Goal: Communication & Community: Answer question/provide support

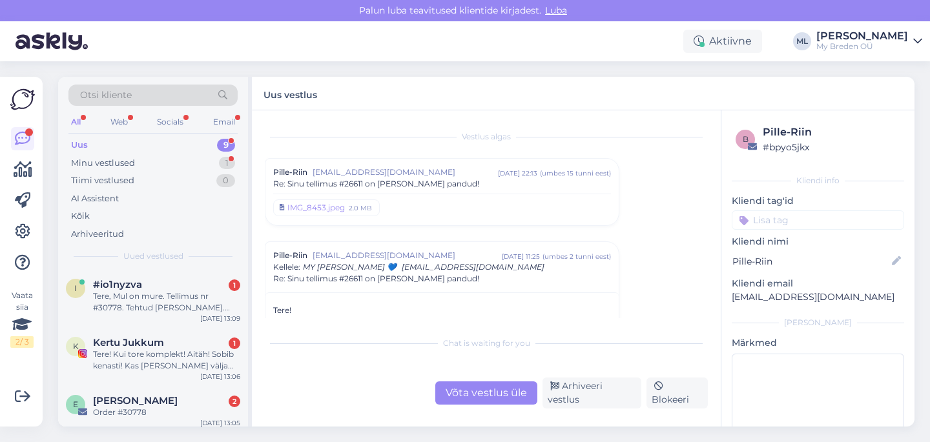
scroll to position [289, 0]
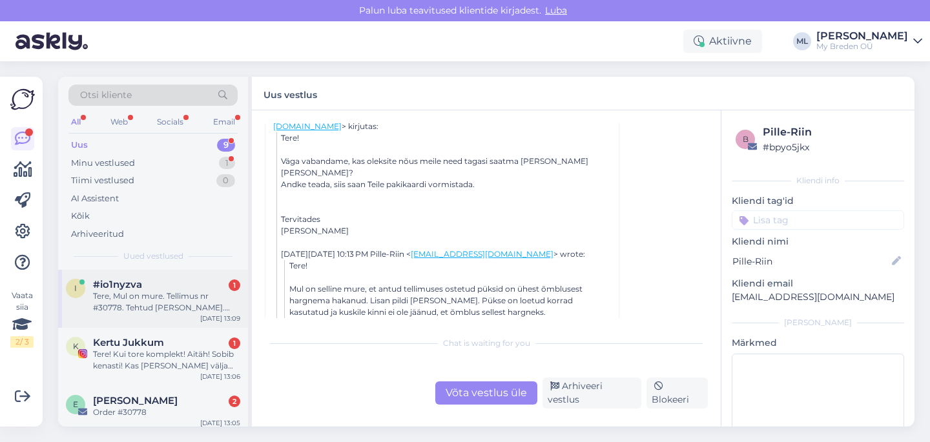
click at [178, 313] on div "Tere, Mul on mure. Tellimus nr #30778. Tehtud [PERSON_NAME]. [GEOGRAPHIC_DATA] …" at bounding box center [166, 302] width 147 height 23
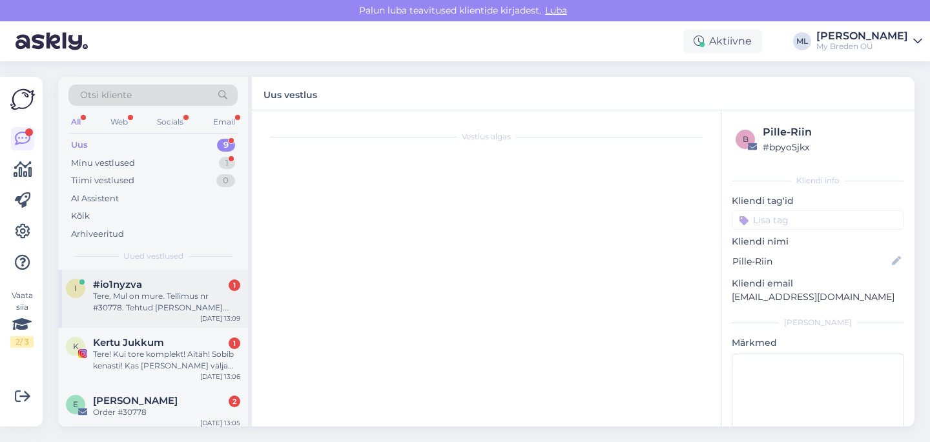
scroll to position [0, 0]
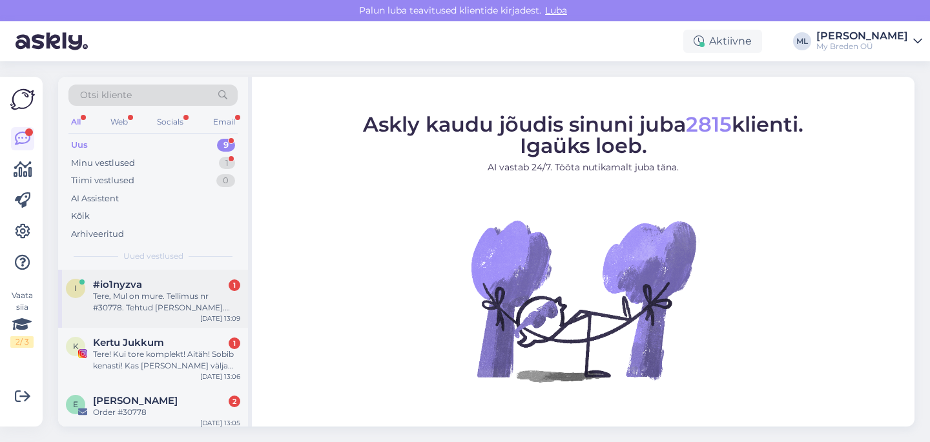
click at [156, 308] on div "Tere, Mul on mure. Tellimus nr #30778. Tehtud [PERSON_NAME]. [GEOGRAPHIC_DATA] …" at bounding box center [166, 302] width 147 height 23
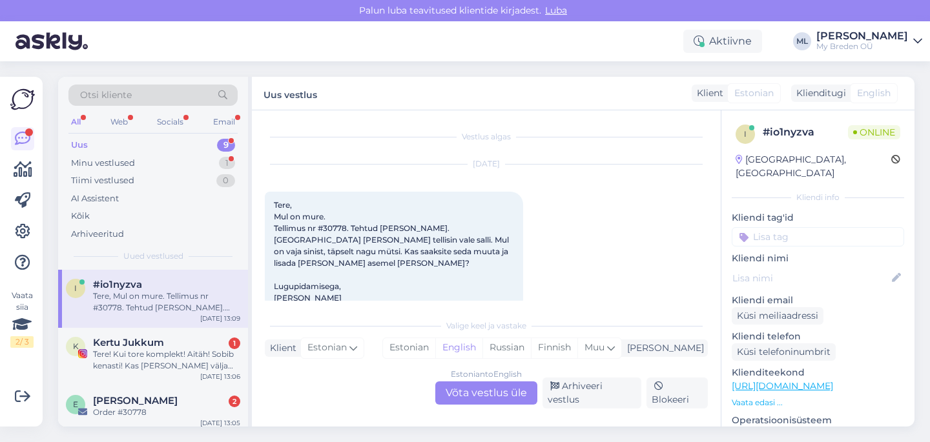
scroll to position [17, 0]
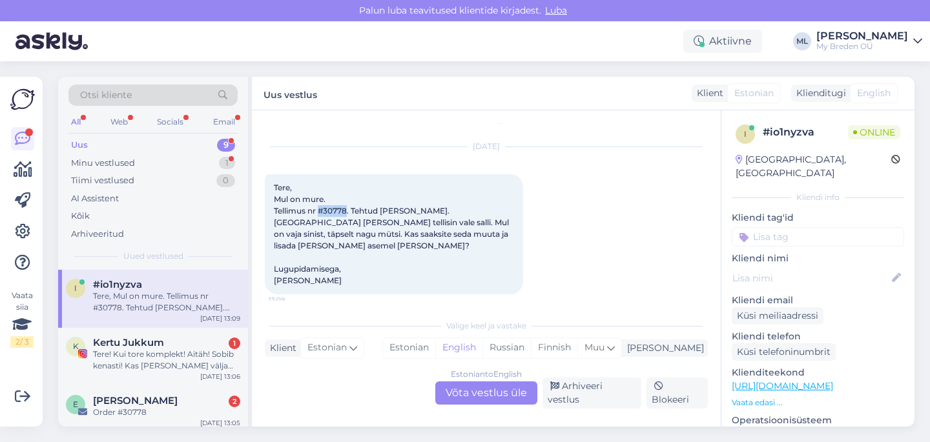
drag, startPoint x: 348, startPoint y: 211, endPoint x: 320, endPoint y: 210, distance: 28.4
click at [320, 210] on span "Tere, Mul on mure. Tellimus nr #30778. Tehtud [PERSON_NAME]. [GEOGRAPHIC_DATA] …" at bounding box center [392, 234] width 237 height 103
copy span "#30778"
click at [485, 396] on div "Estonian to English Võta vestlus üle" at bounding box center [486, 393] width 102 height 23
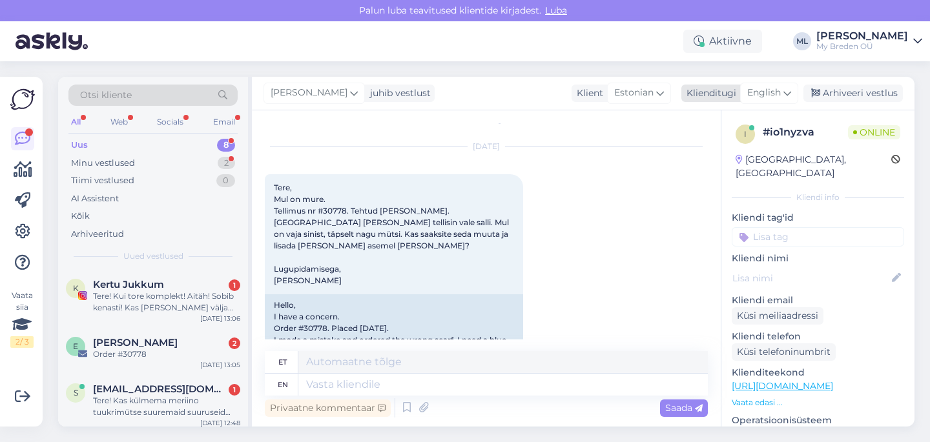
click at [756, 98] on span "English" at bounding box center [764, 93] width 34 height 14
type input "est"
drag, startPoint x: 707, startPoint y: 141, endPoint x: 656, endPoint y: 180, distance: 64.2
click at [707, 141] on link "Estonian" at bounding box center [740, 150] width 142 height 21
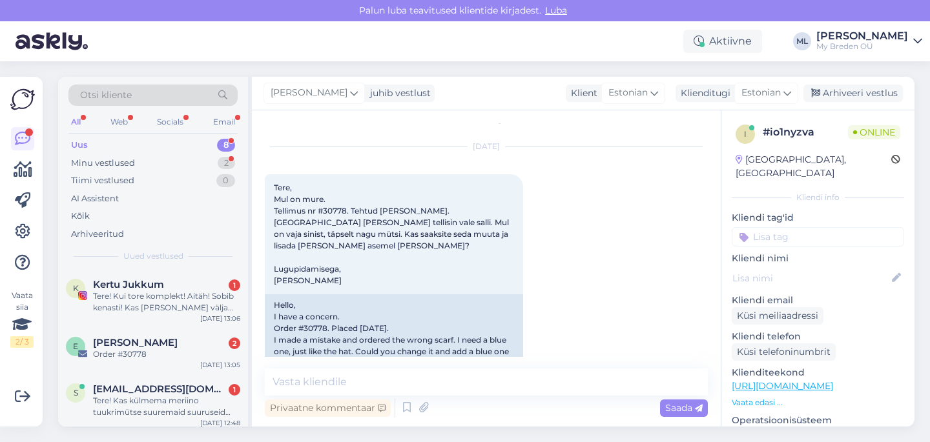
click at [324, 398] on div "Privaatne kommentaar Saada" at bounding box center [486, 408] width 443 height 25
click at [329, 388] on textarea at bounding box center [486, 382] width 443 height 27
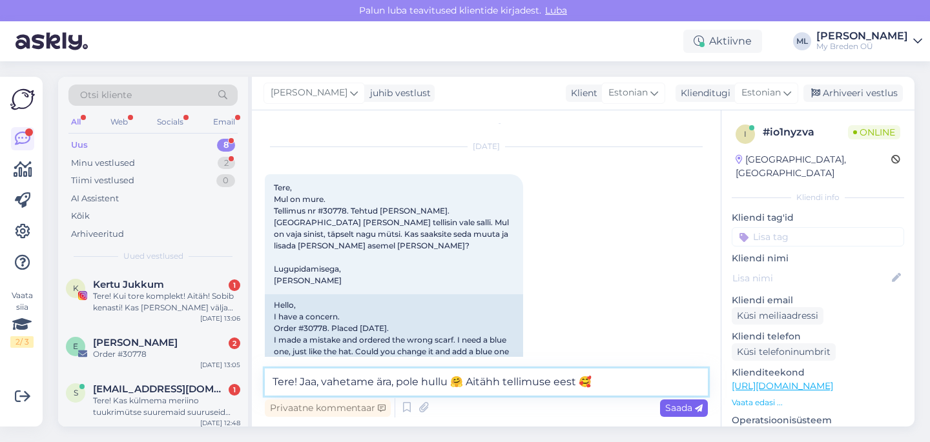
type textarea "Tere! Jaa, vahetame ära, pole hullu 🤗 Aitähh tellimuse eest 🥰"
click at [692, 409] on span "Saada" at bounding box center [683, 408] width 37 height 12
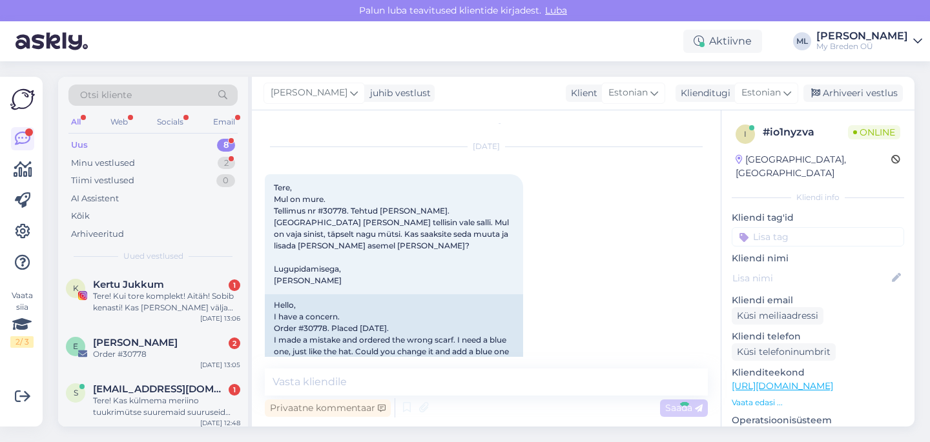
scroll to position [140, 0]
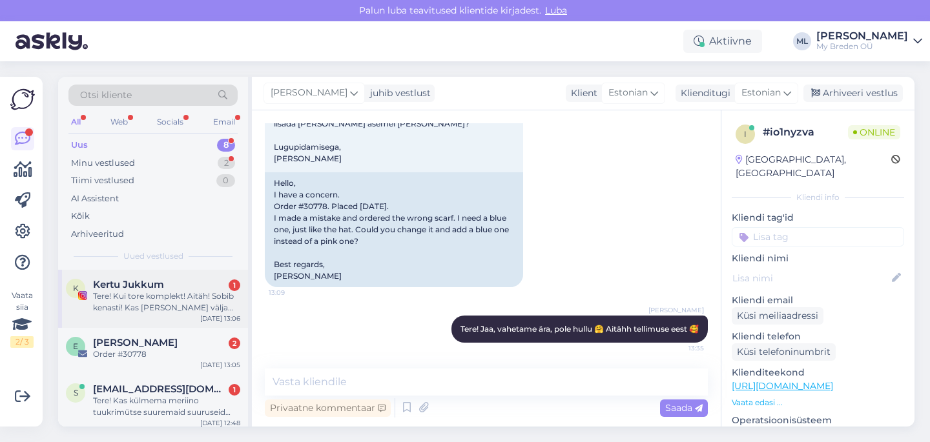
click at [146, 294] on div "Tere! Kui tore komplekt! Aitäh! Sobib kenasti! Kas [PERSON_NAME] välja saame ka…" at bounding box center [166, 302] width 147 height 23
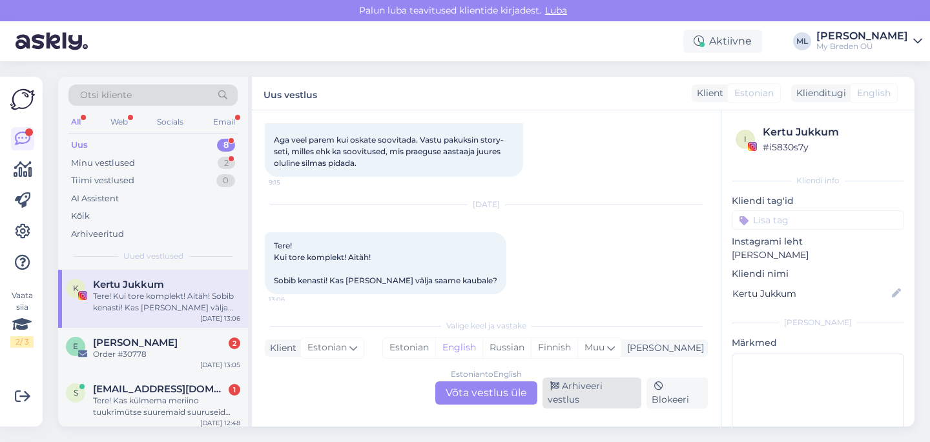
click at [601, 397] on div "Arhiveeri vestlus" at bounding box center [592, 393] width 99 height 31
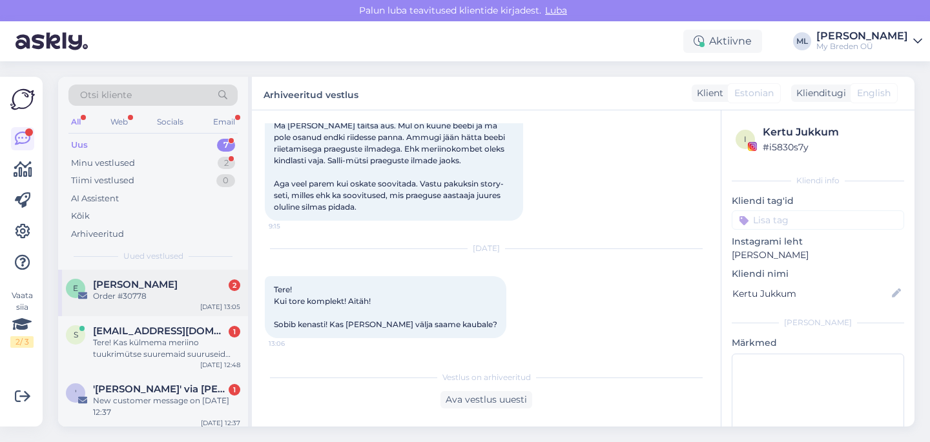
click at [158, 297] on div "Order #30778" at bounding box center [166, 297] width 147 height 12
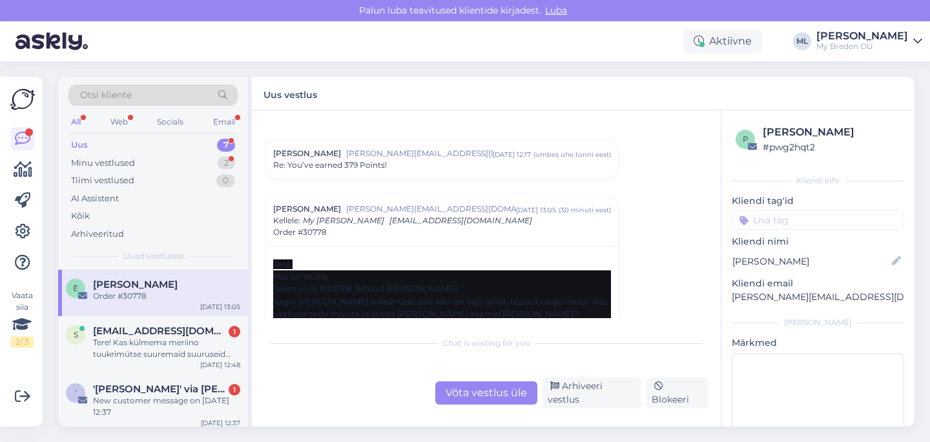
scroll to position [66, 0]
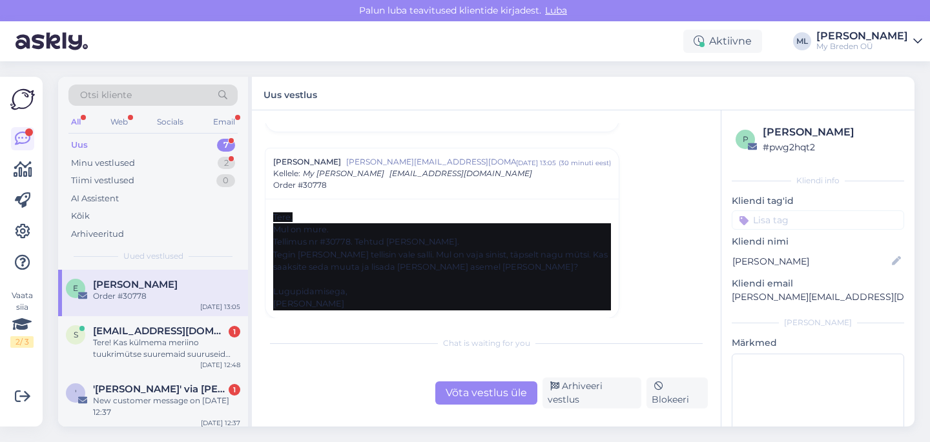
click at [414, 256] on div "Tegin [PERSON_NAME] tellisin vale salli. Mul on vaja sinist, täpselt nagu mütsi…" at bounding box center [442, 261] width 338 height 25
click at [552, 266] on div "Tegin [PERSON_NAME] tellisin vale salli. Mul on vaja sinist, täpselt nagu mütsi…" at bounding box center [442, 261] width 338 height 25
click at [194, 346] on div "Tere! Kas külmema meriino tuukrimütse suuremaid suuruseid polegi kui 47/49? :)" at bounding box center [166, 348] width 147 height 23
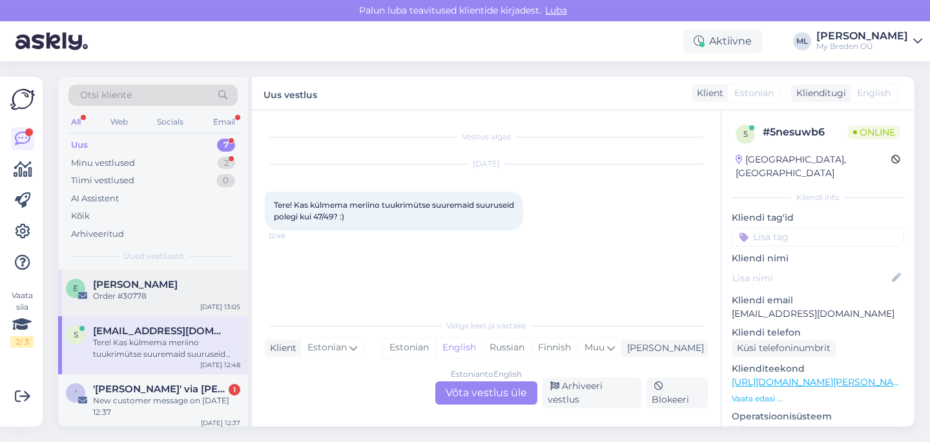
click at [171, 287] on span "[PERSON_NAME]" at bounding box center [135, 285] width 85 height 12
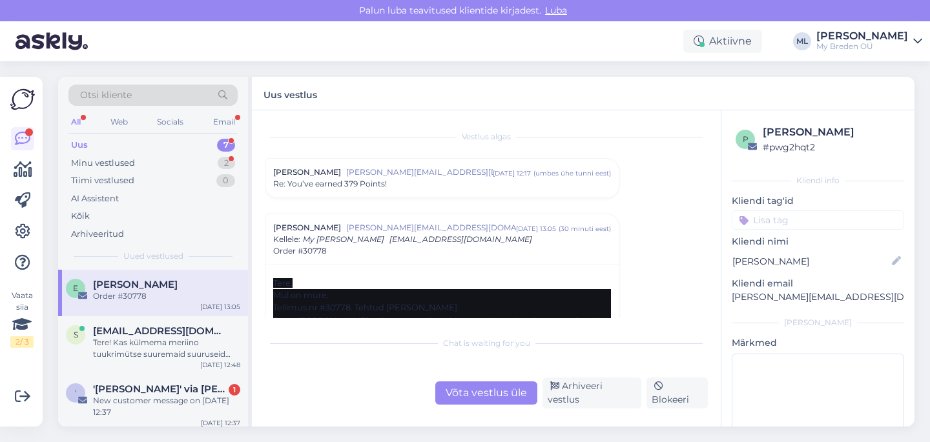
scroll to position [66, 0]
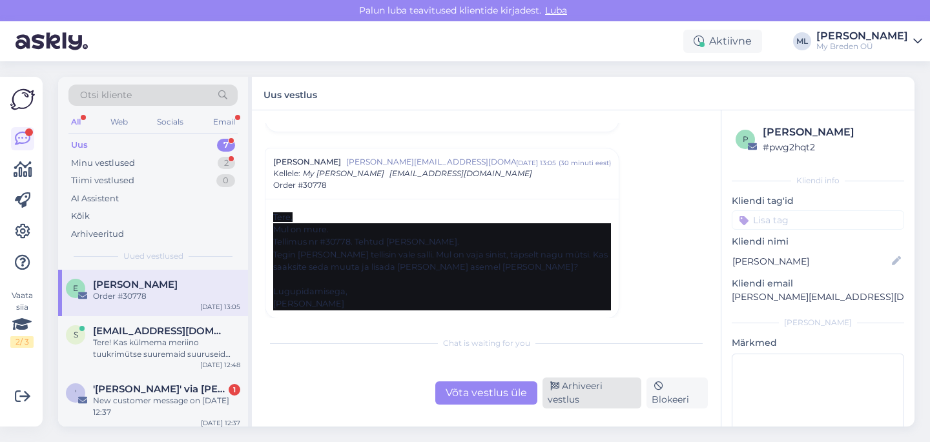
click at [590, 400] on div "Arhiveeri vestlus" at bounding box center [592, 393] width 99 height 31
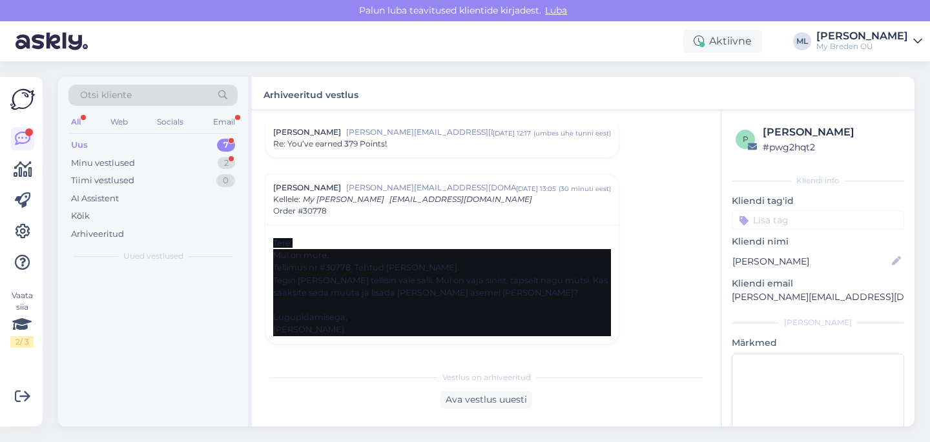
scroll to position [39, 0]
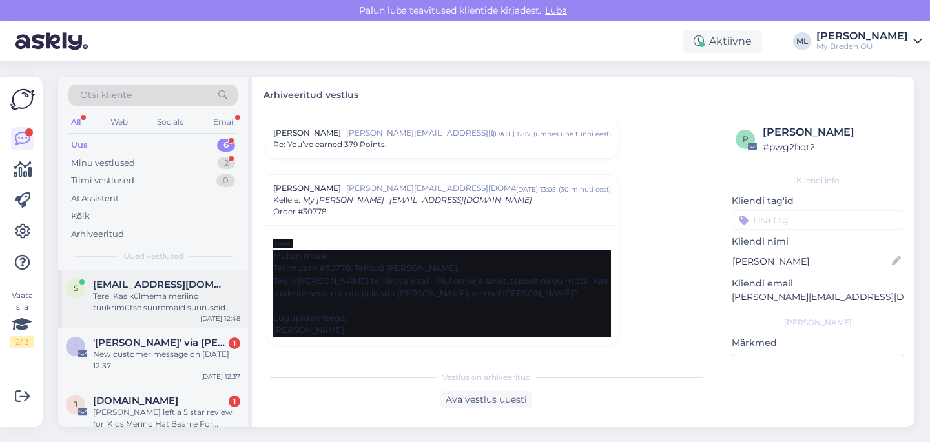
click at [126, 299] on div "Tere! Kas külmema meriino tuukrimütse suuremaid suuruseid polegi kui 47/49? :)" at bounding box center [166, 302] width 147 height 23
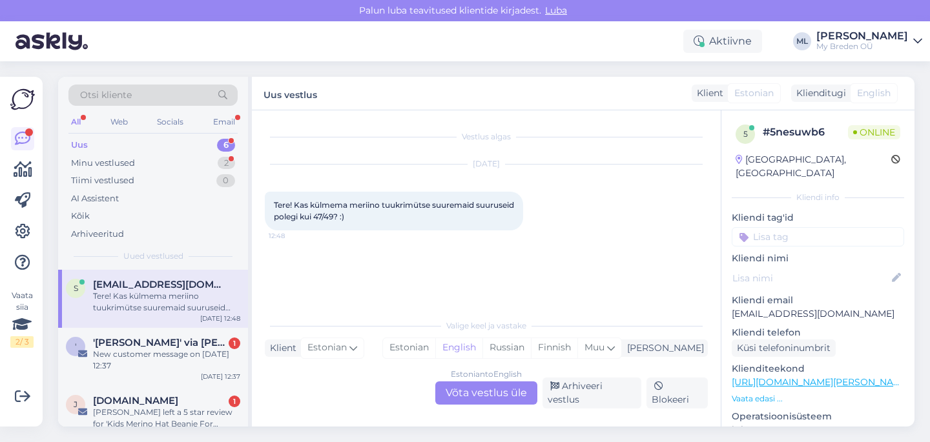
click at [466, 400] on div "Estonian to English Võta vestlus üle" at bounding box center [486, 393] width 102 height 23
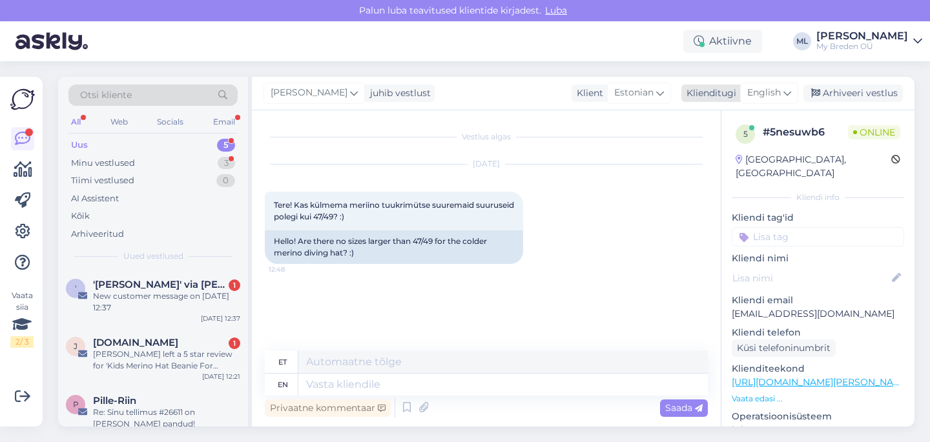
click at [771, 88] on span "English" at bounding box center [764, 93] width 34 height 14
type input "est"
drag, startPoint x: 687, startPoint y: 149, endPoint x: 606, endPoint y: 196, distance: 94.1
click at [687, 149] on link "Estonian" at bounding box center [740, 150] width 142 height 21
click at [435, 379] on textarea at bounding box center [486, 382] width 443 height 27
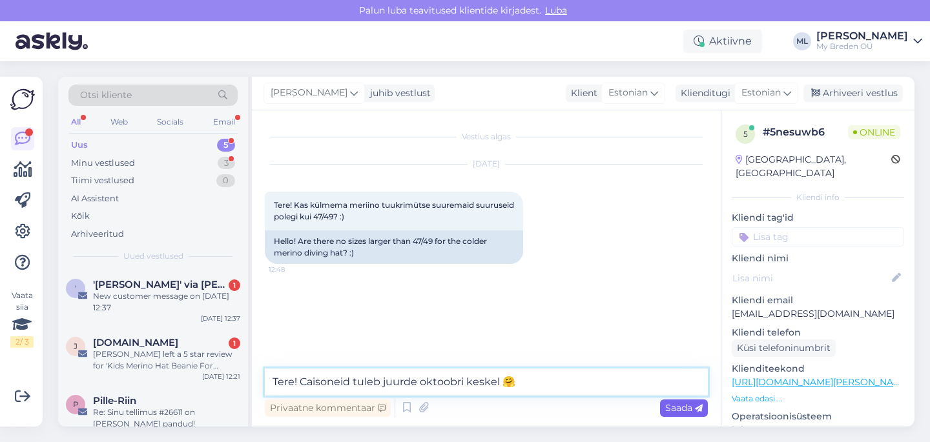
type textarea "Tere! Caisoneid tuleb juurde oktoobri keskel 🤗"
drag, startPoint x: 683, startPoint y: 406, endPoint x: 699, endPoint y: 391, distance: 21.9
click at [683, 406] on span "Saada" at bounding box center [683, 408] width 37 height 12
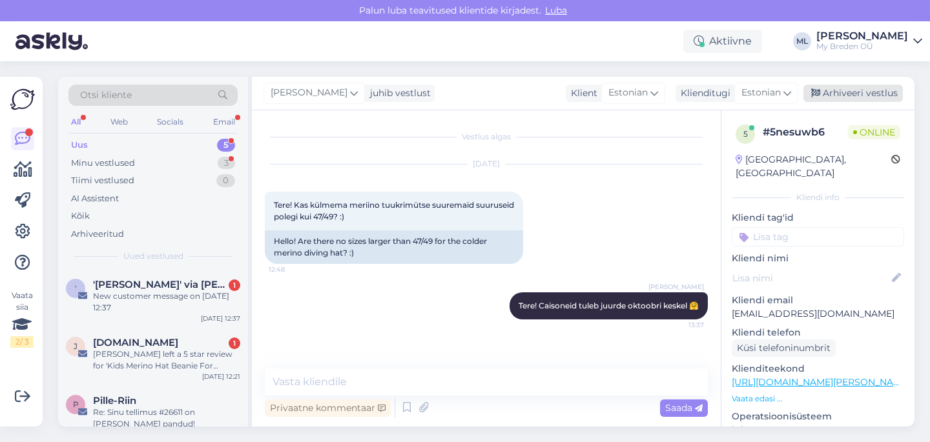
click at [833, 99] on div "Arhiveeri vestlus" at bounding box center [852, 93] width 99 height 17
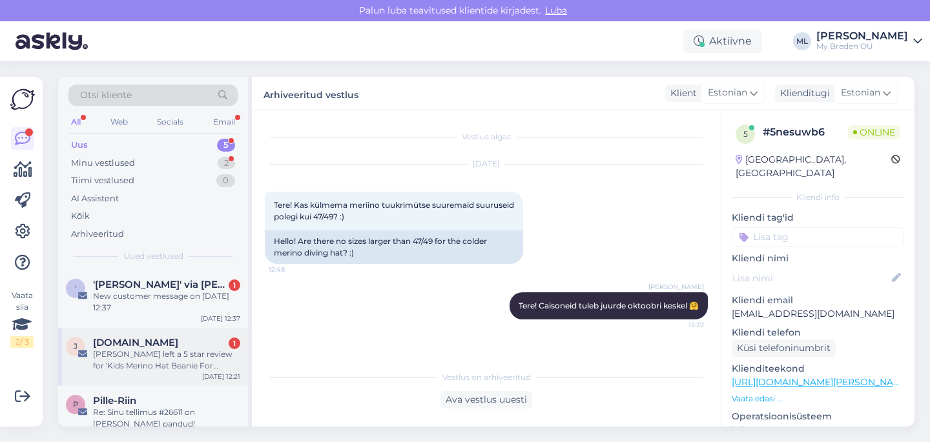
drag, startPoint x: 153, startPoint y: 355, endPoint x: 162, endPoint y: 352, distance: 9.6
click at [153, 355] on div "[PERSON_NAME] left a 5 star review for 'Kids Merino Hat Beanie For Autumn And S…" at bounding box center [166, 360] width 147 height 23
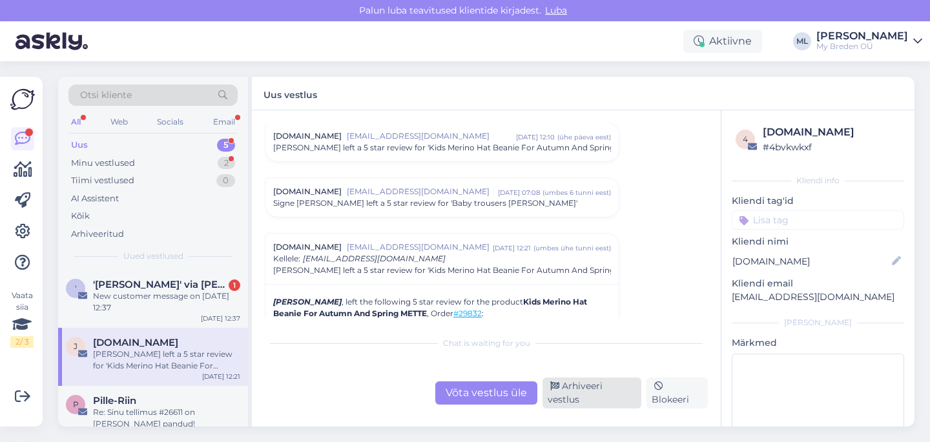
click at [613, 400] on div "Arhiveeri vestlus" at bounding box center [592, 393] width 99 height 31
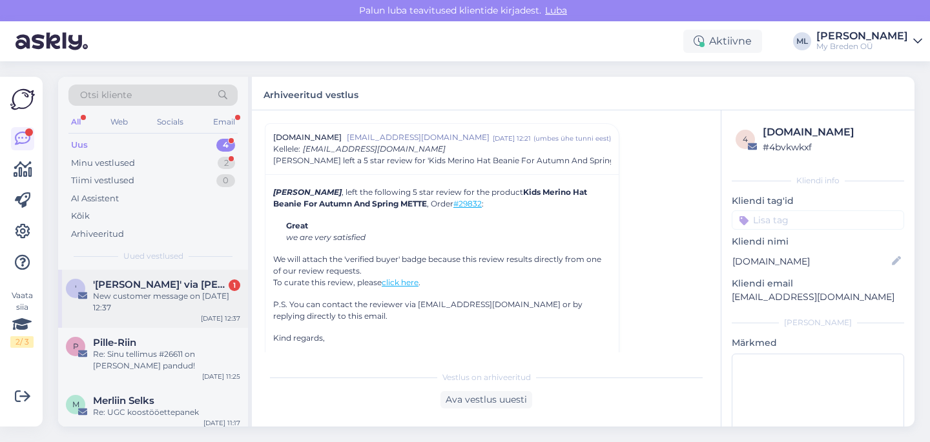
click at [163, 293] on div "New customer message on [DATE] 12:37" at bounding box center [166, 302] width 147 height 23
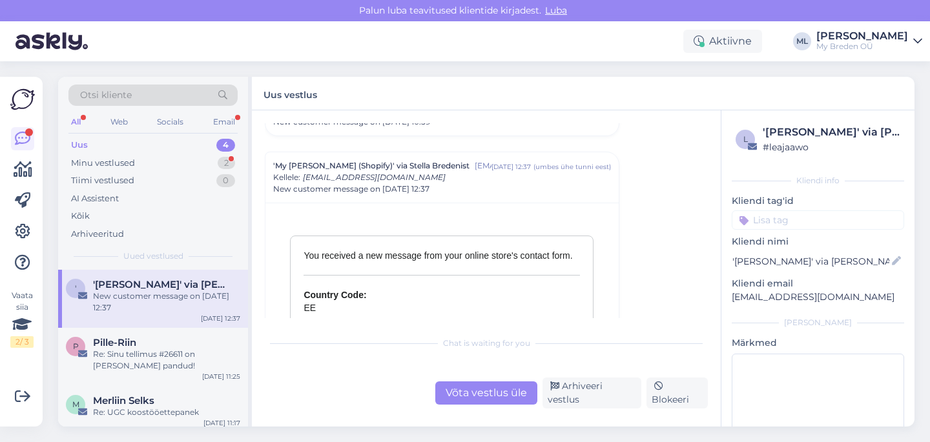
scroll to position [5621, 0]
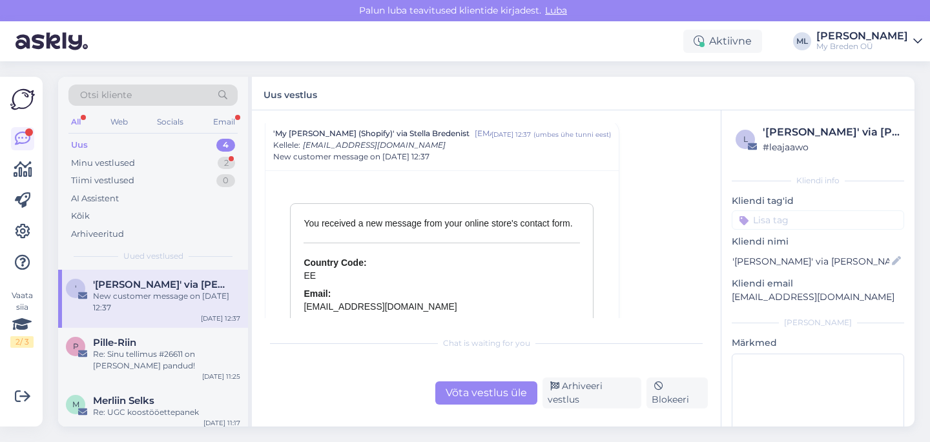
drag, startPoint x: 570, startPoint y: 396, endPoint x: 573, endPoint y: 384, distance: 12.1
click at [570, 396] on div "Arhiveeri vestlus" at bounding box center [592, 393] width 99 height 31
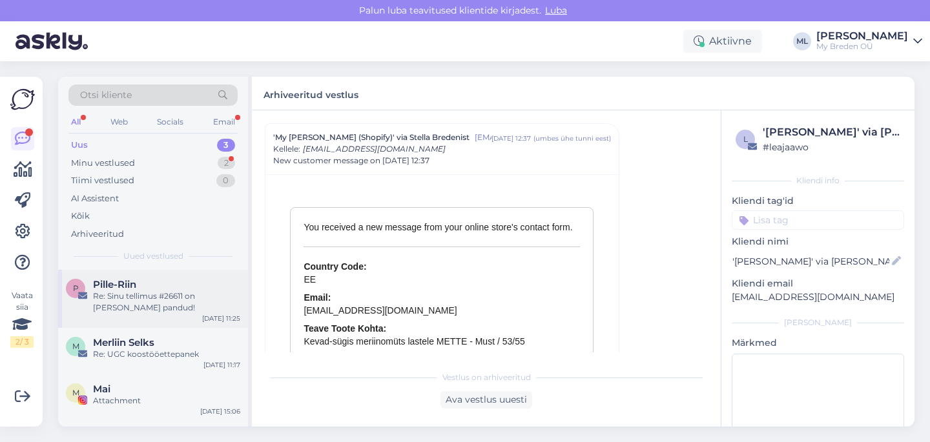
click at [123, 295] on div "Re: Sinu tellimus #26611 on [PERSON_NAME] pandud!" at bounding box center [166, 302] width 147 height 23
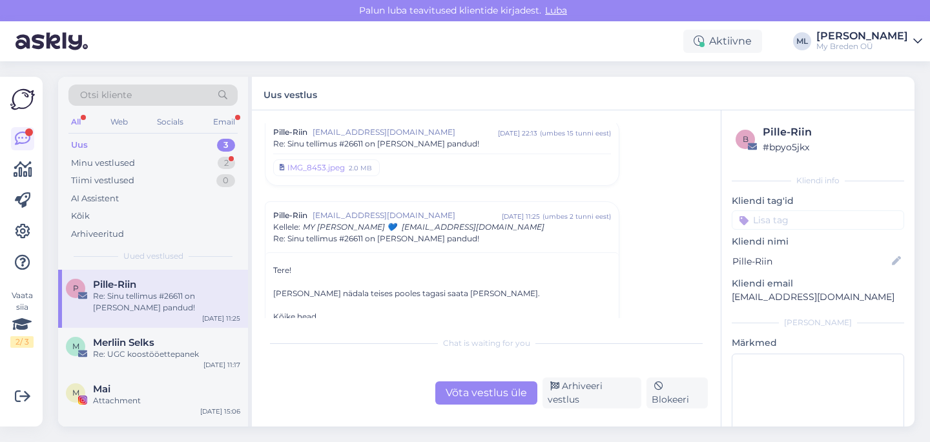
click at [161, 293] on div "Re: Sinu tellimus #26611 on [PERSON_NAME] pandud!" at bounding box center [166, 302] width 147 height 23
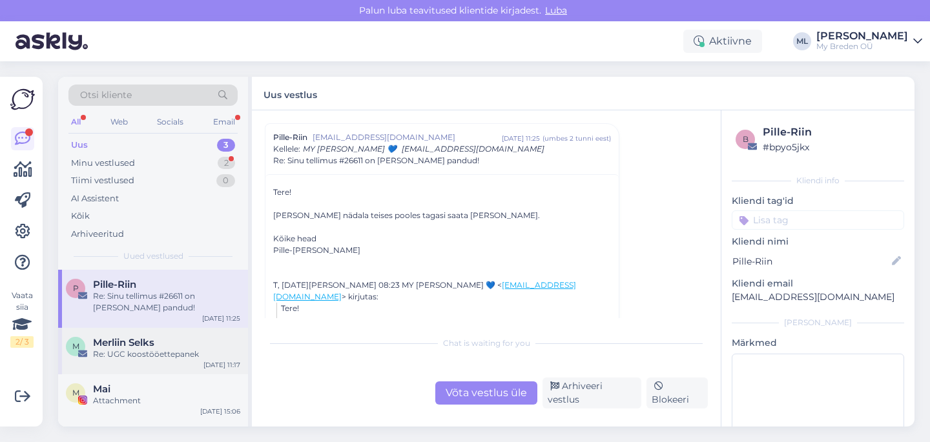
click at [149, 349] on div "Re: UGC koostööettepanek" at bounding box center [166, 355] width 147 height 12
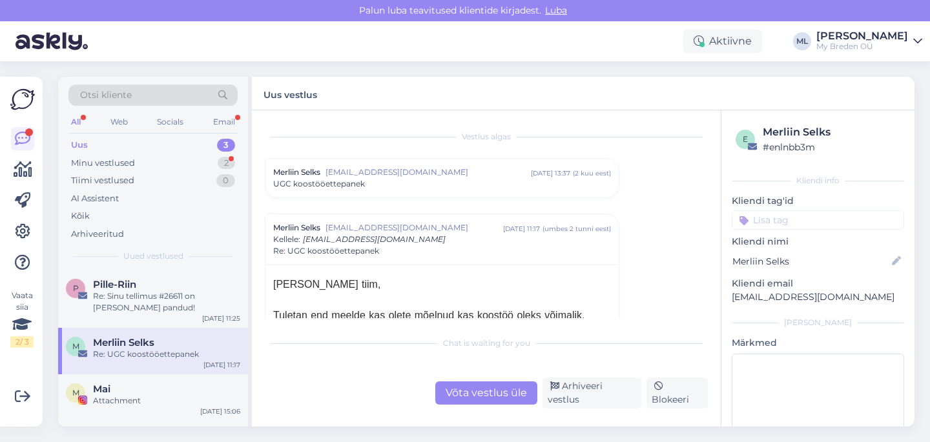
click at [497, 398] on div "Võta vestlus üle" at bounding box center [486, 393] width 102 height 23
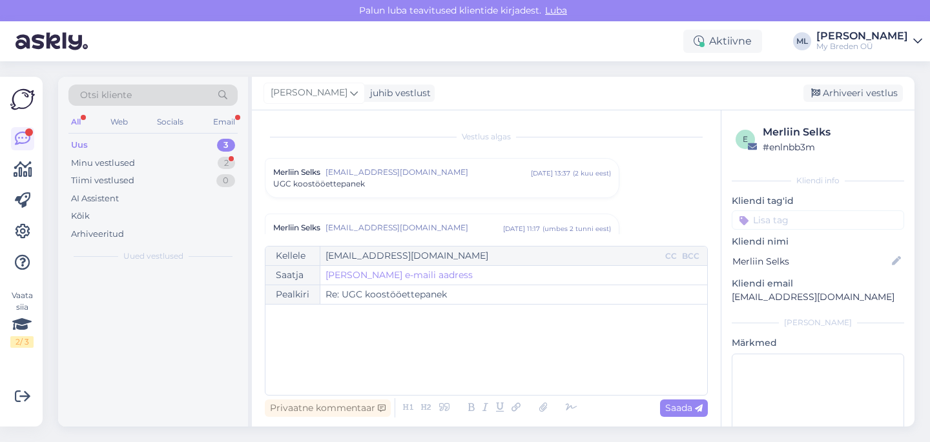
scroll to position [90, 0]
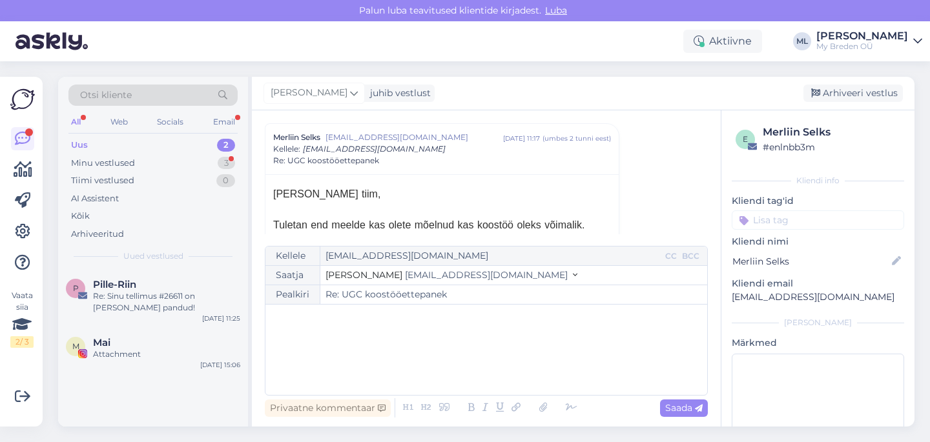
click at [420, 276] on span "[EMAIL_ADDRESS][DOMAIN_NAME]" at bounding box center [486, 275] width 163 height 12
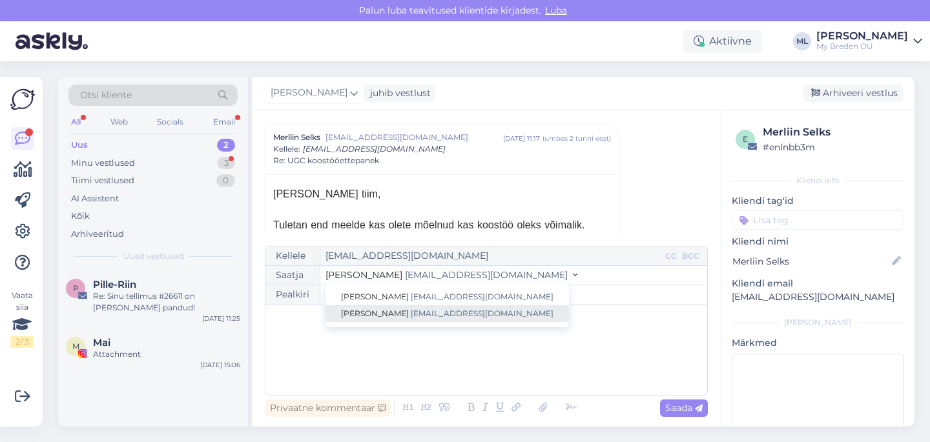
click at [412, 314] on span "[EMAIL_ADDRESS][DOMAIN_NAME]" at bounding box center [482, 314] width 143 height 10
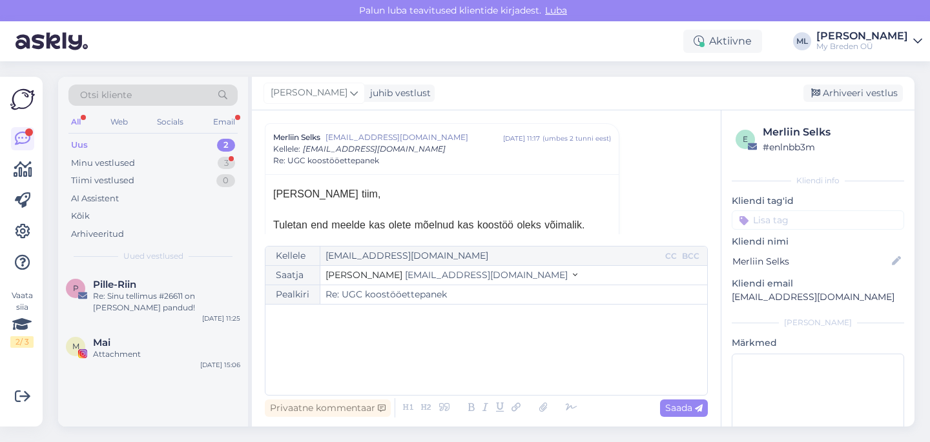
click at [356, 343] on div "﻿" at bounding box center [486, 350] width 429 height 78
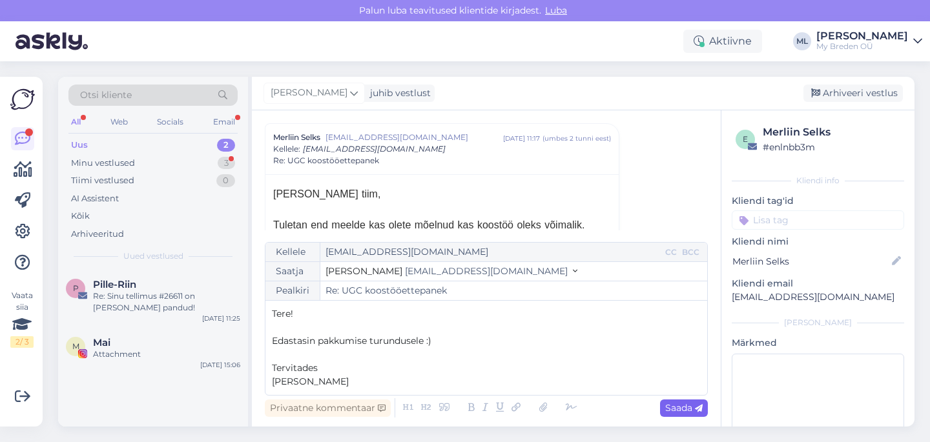
click at [683, 406] on span "Saada" at bounding box center [683, 408] width 37 height 12
type input "Re: Re: UGC koostööettepanek"
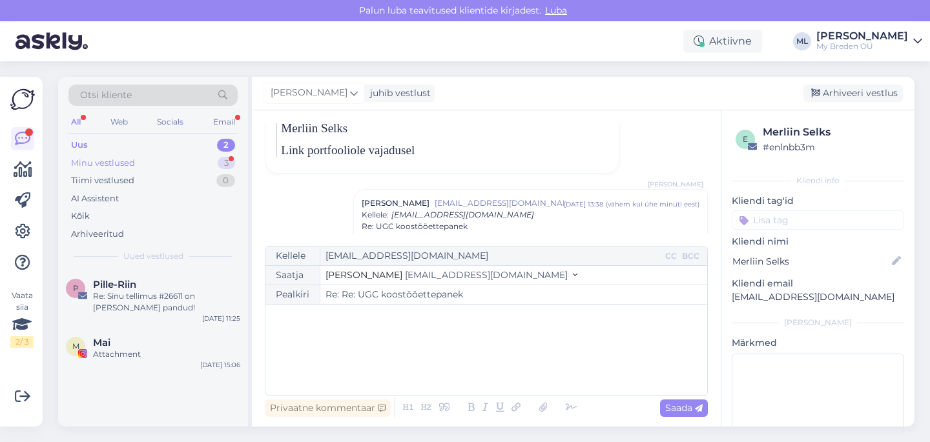
click at [140, 169] on div "Minu vestlused 3" at bounding box center [152, 163] width 169 height 18
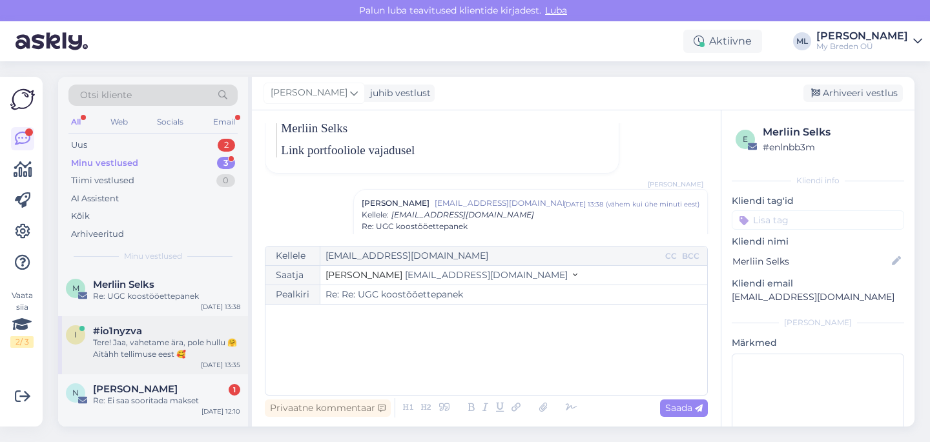
click at [147, 332] on div "#io1nyzva" at bounding box center [166, 332] width 147 height 12
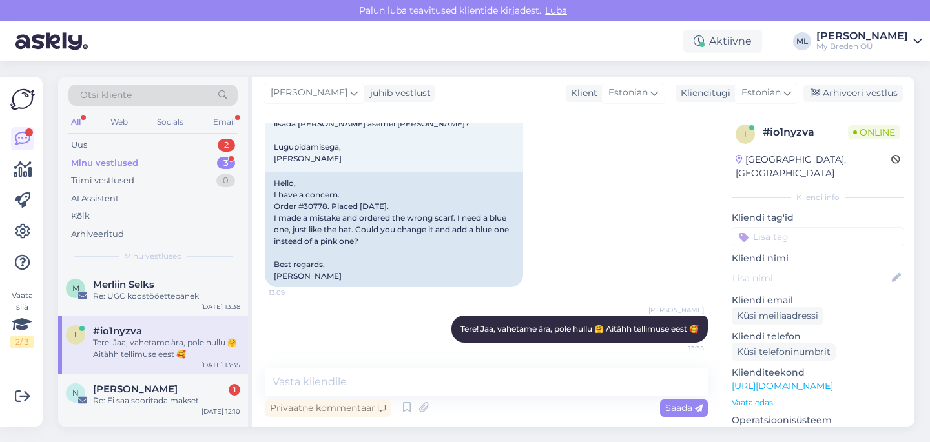
drag, startPoint x: 835, startPoint y: 90, endPoint x: 592, endPoint y: 135, distance: 247.7
click at [835, 90] on div "Arhiveeri vestlus" at bounding box center [852, 93] width 99 height 17
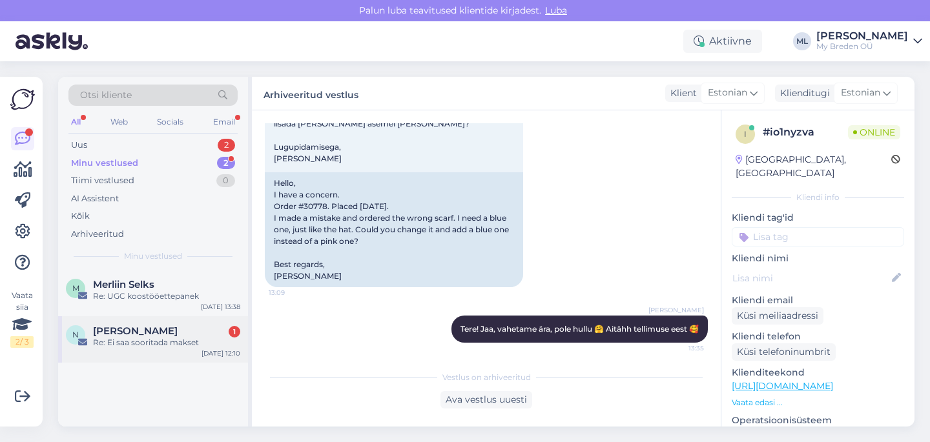
drag, startPoint x: 113, startPoint y: 348, endPoint x: 131, endPoint y: 353, distance: 18.8
click at [114, 348] on div "Re: Ei saa sooritada makset" at bounding box center [166, 343] width 147 height 12
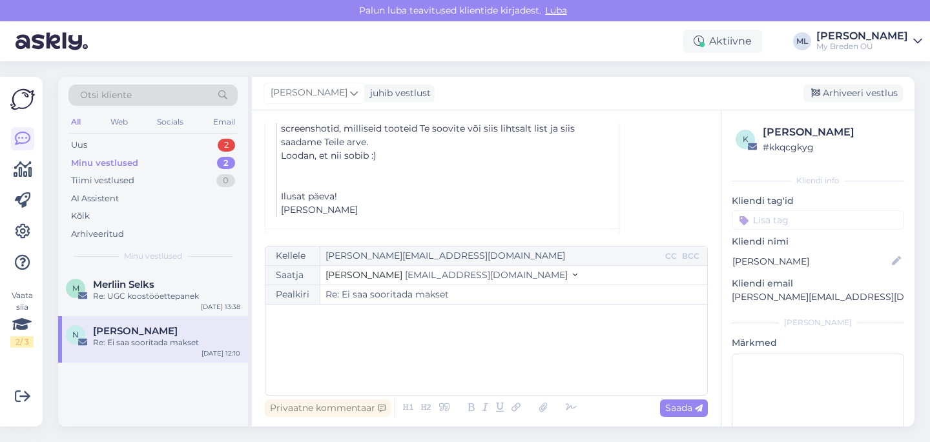
scroll to position [1186, 0]
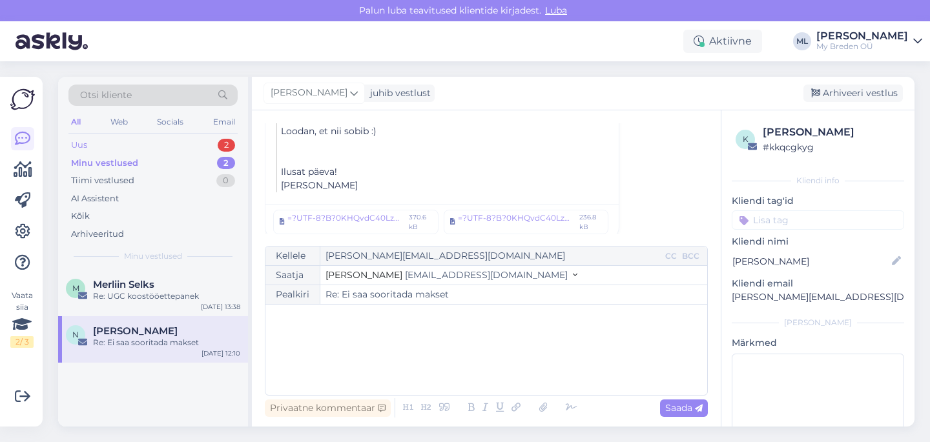
click at [157, 143] on div "Uus 2" at bounding box center [152, 145] width 169 height 18
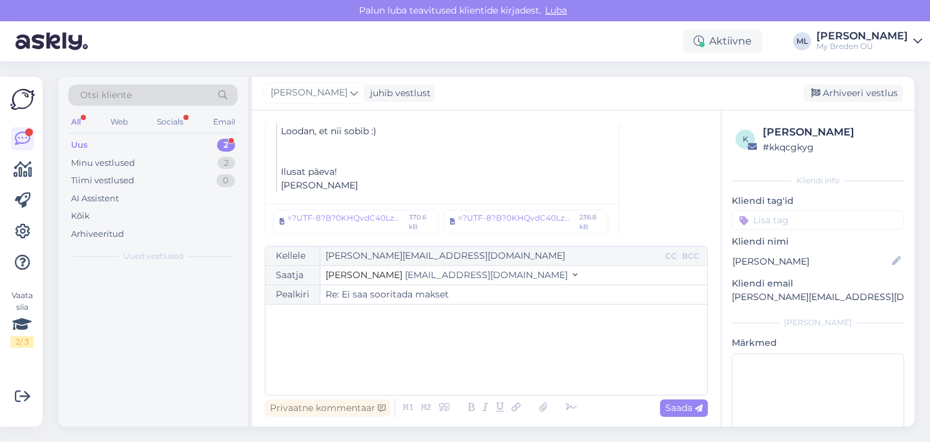
click at [364, 337] on div "﻿" at bounding box center [486, 350] width 429 height 78
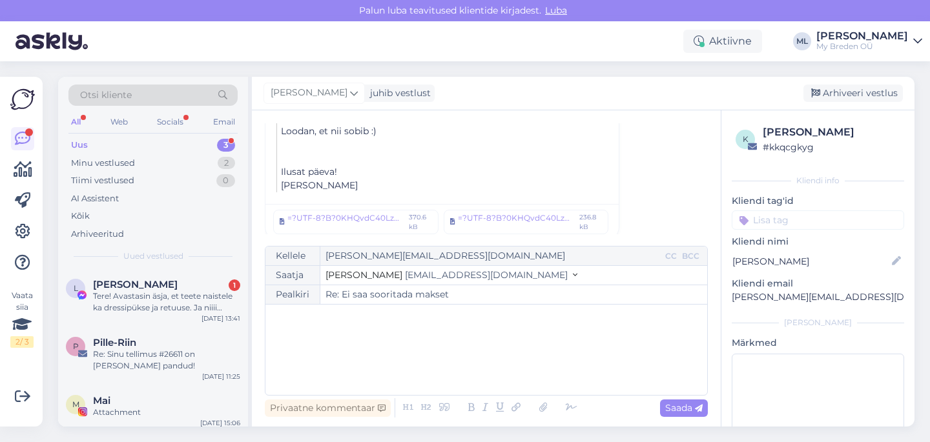
click at [433, 276] on span "[EMAIL_ADDRESS][DOMAIN_NAME]" at bounding box center [486, 275] width 163 height 12
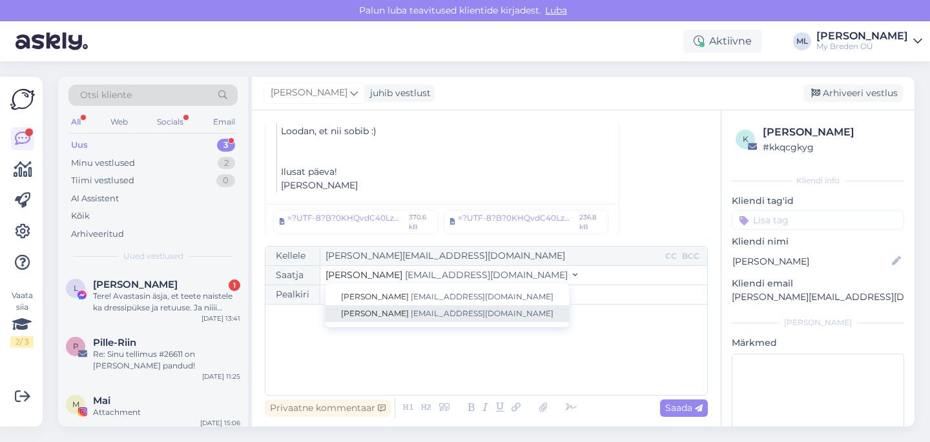
click at [416, 311] on span "[EMAIL_ADDRESS][DOMAIN_NAME]" at bounding box center [482, 314] width 143 height 10
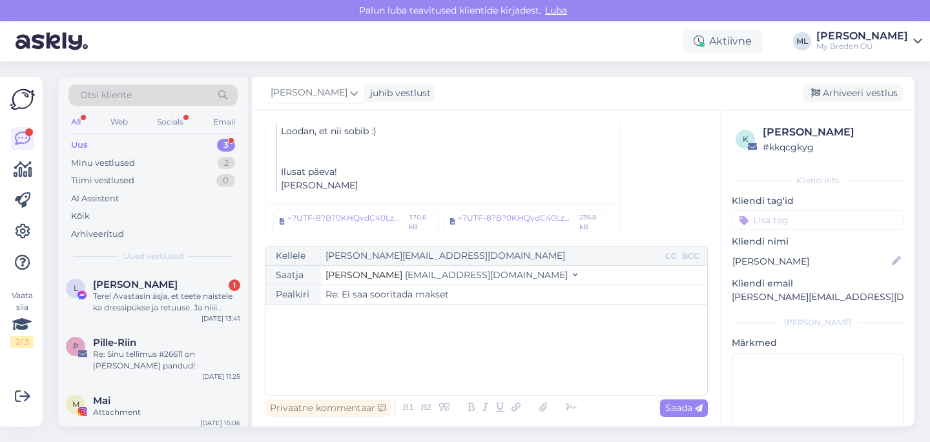
click at [362, 330] on div "﻿" at bounding box center [486, 350] width 429 height 78
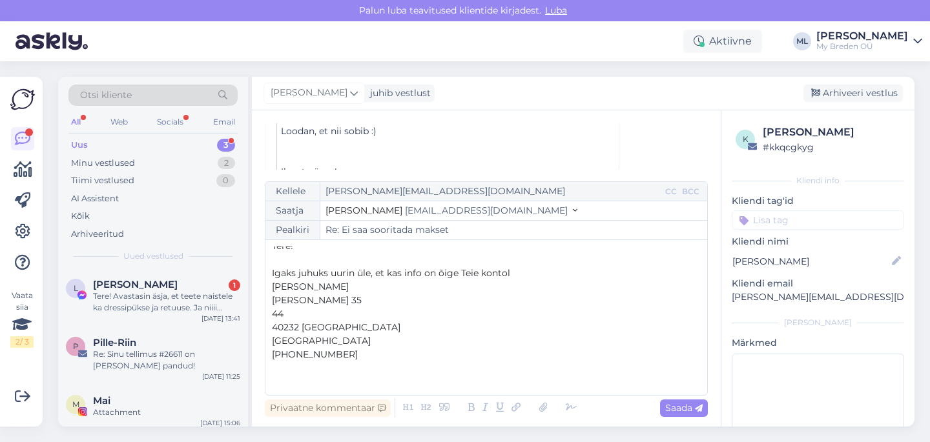
click at [357, 351] on p "[PHONE_NUMBER]" at bounding box center [486, 355] width 429 height 14
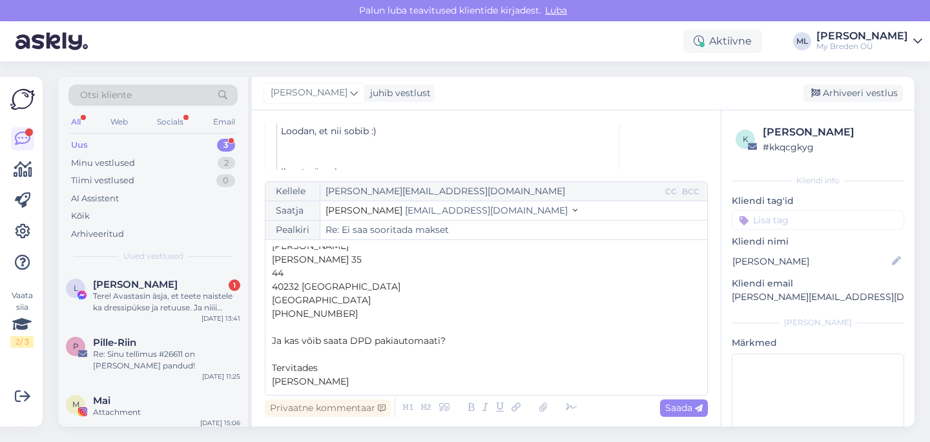
drag, startPoint x: 372, startPoint y: 338, endPoint x: 402, endPoint y: 347, distance: 31.1
click at [373, 338] on span "Ja kas võib saata DPD pakiautomaati?" at bounding box center [359, 341] width 174 height 12
click at [679, 407] on span "Saada" at bounding box center [683, 408] width 37 height 12
type input "Re: Ei saa sooritada makset"
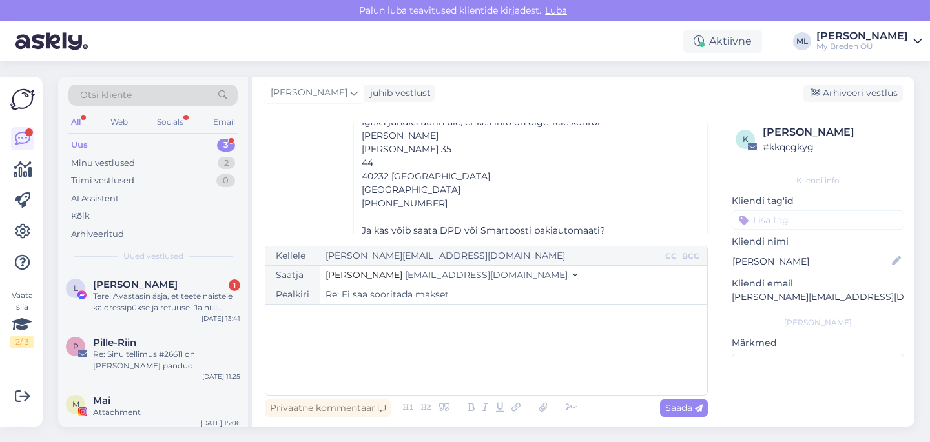
scroll to position [1490, 0]
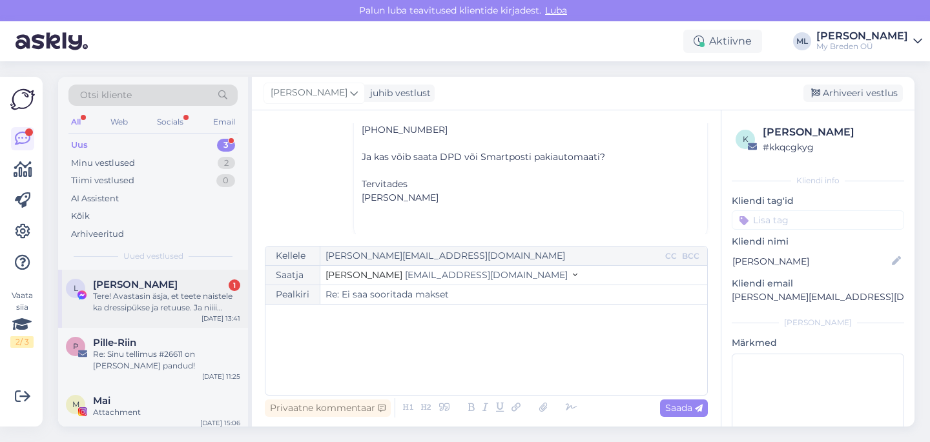
click at [130, 285] on span "[PERSON_NAME]" at bounding box center [135, 285] width 85 height 12
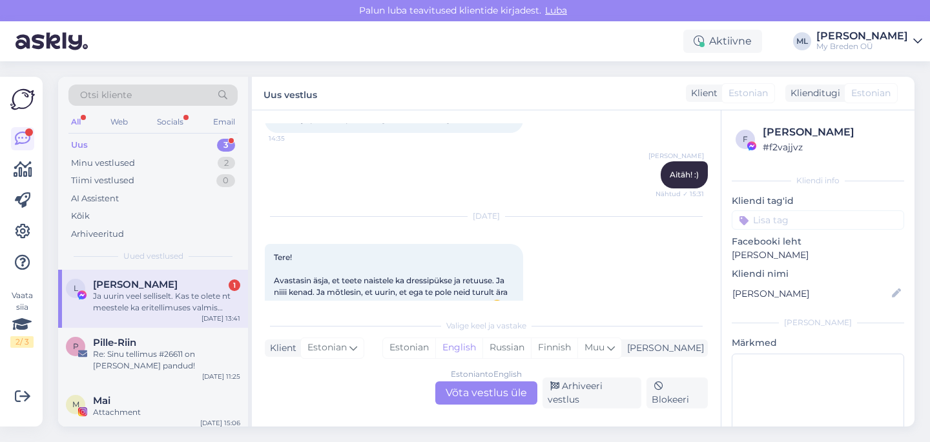
scroll to position [2132, 0]
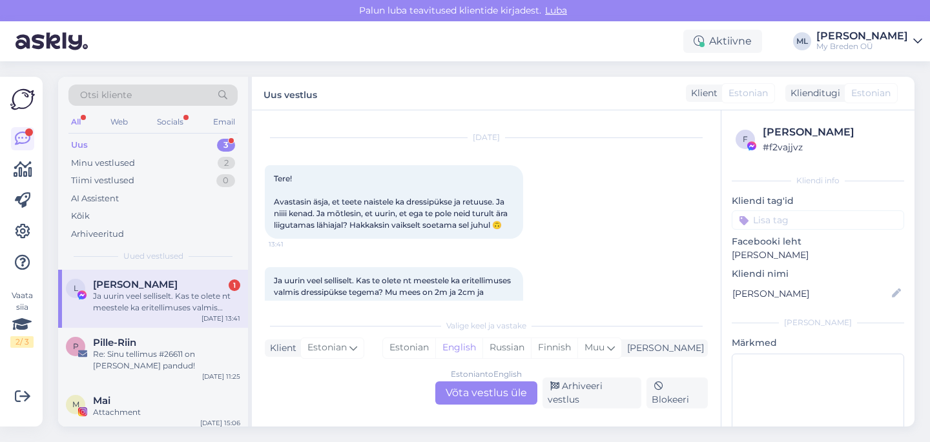
click at [494, 403] on div "Estonian to English Võta vestlus üle" at bounding box center [486, 393] width 102 height 23
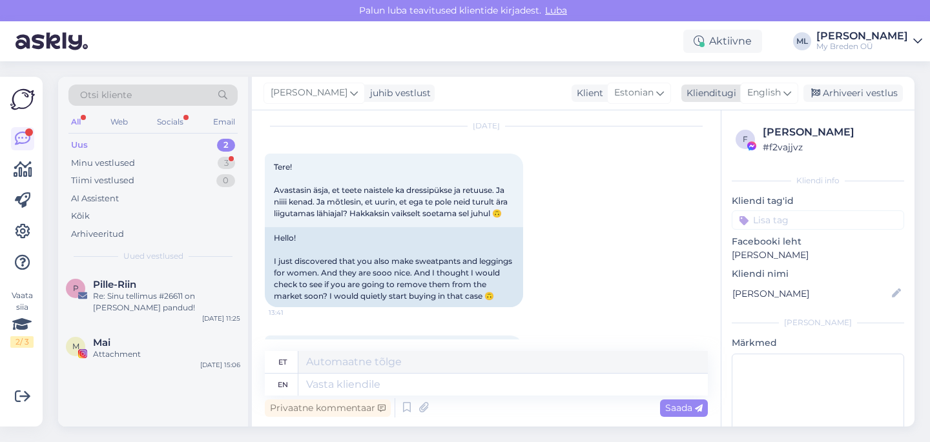
click at [787, 90] on icon at bounding box center [787, 93] width 8 height 14
type input "est"
click at [709, 141] on link "Estonian" at bounding box center [740, 150] width 142 height 21
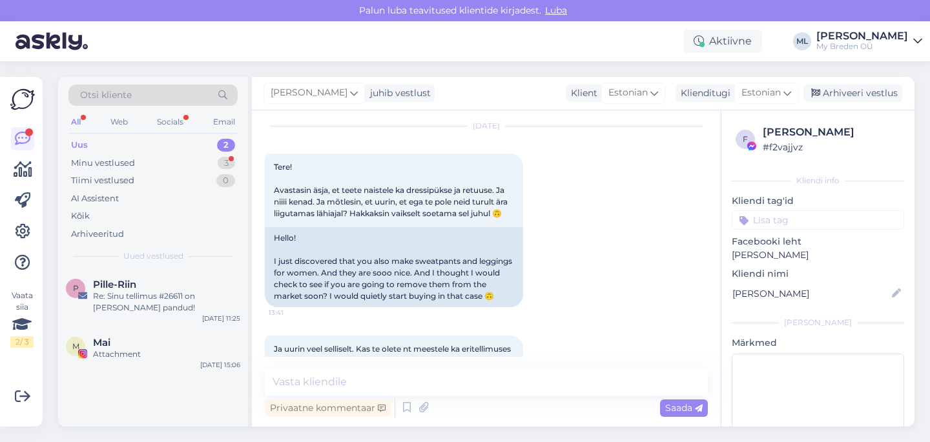
click at [331, 398] on div "Privaatne kommentaar Saada" at bounding box center [486, 408] width 443 height 25
click at [324, 374] on textarea at bounding box center [486, 382] width 443 height 27
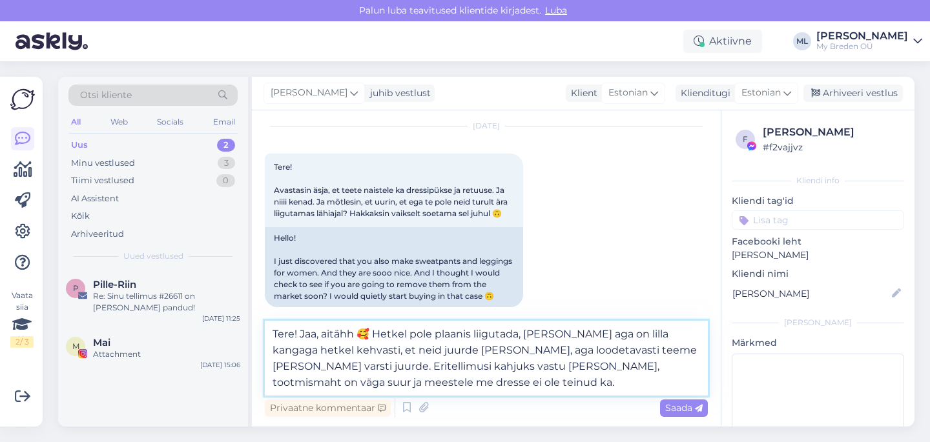
type textarea "Tere! Jaa, aitähh 🥰 Hetkel pole plaanis liigutada, [PERSON_NAME] aga on lilla k…"
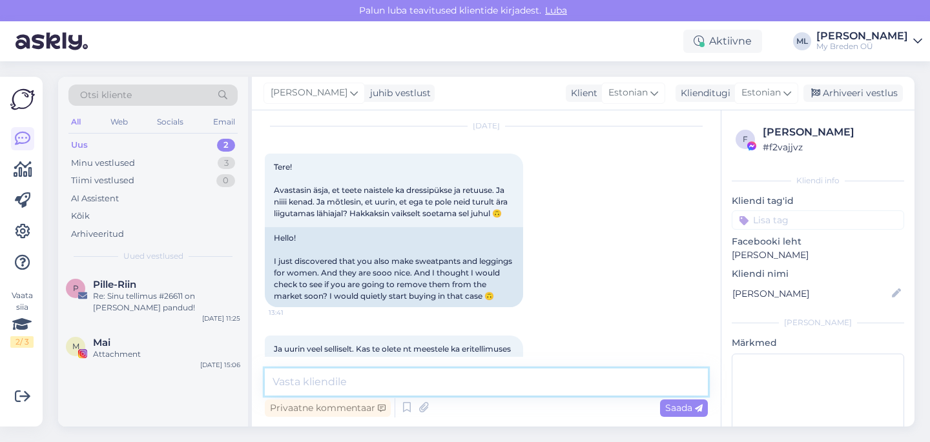
scroll to position [2595, 0]
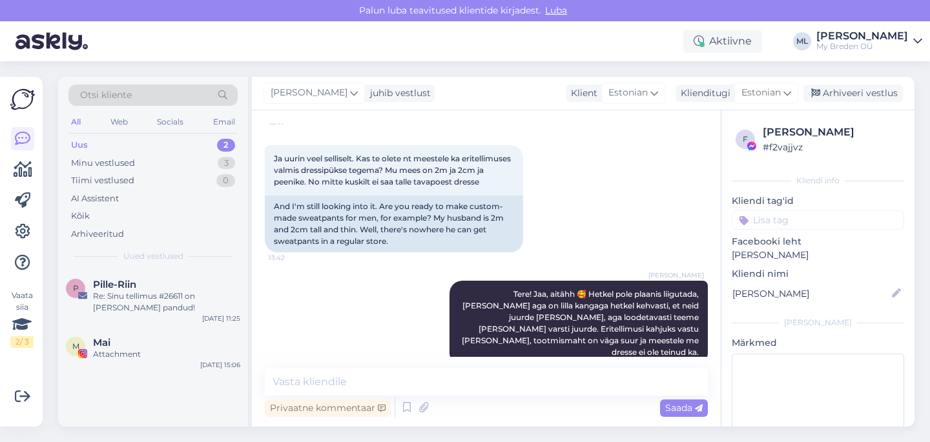
click at [121, 150] on div "Uus 2" at bounding box center [152, 145] width 169 height 18
click at [120, 153] on div "Uus 2 Minu vestlused 3 Tiimi vestlused 0 AI Assistent Kõik Arhiveeritud" at bounding box center [152, 189] width 169 height 107
click at [121, 172] on div "Tiimi vestlused 0" at bounding box center [152, 181] width 169 height 18
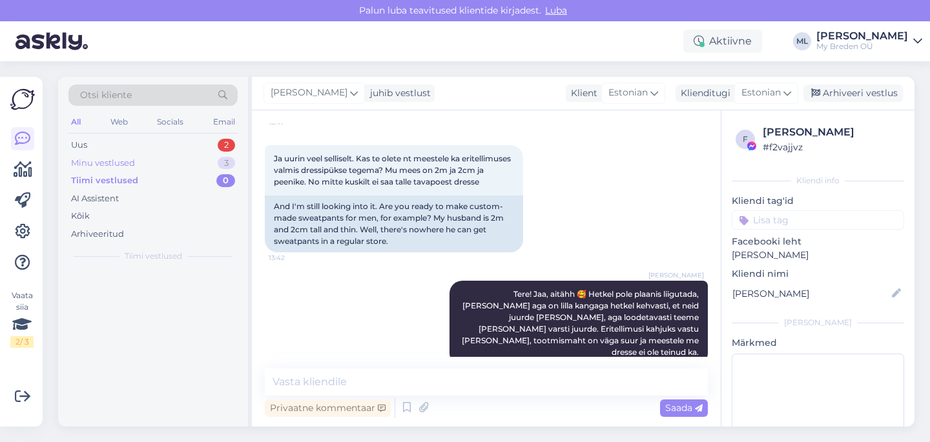
click at [124, 163] on div "Minu vestlused" at bounding box center [103, 163] width 64 height 13
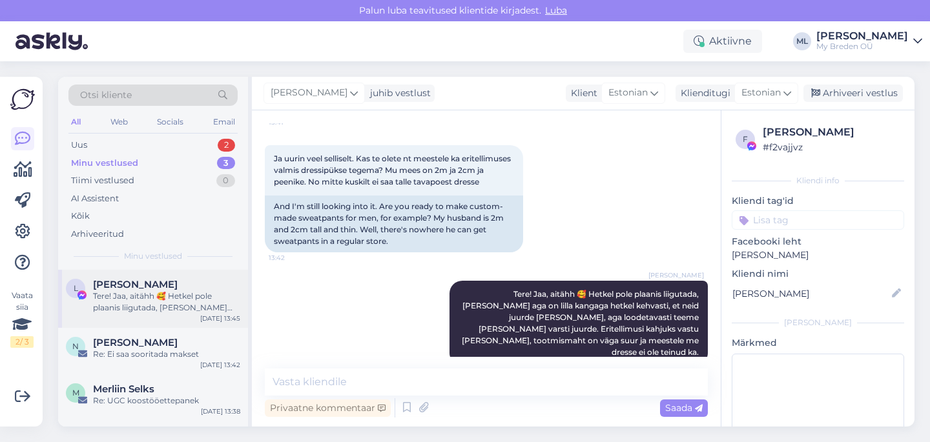
click at [150, 302] on div "Tere! Jaa, aitähh 🥰 Hetkel pole plaanis liigutada, [PERSON_NAME] aga on lilla k…" at bounding box center [166, 302] width 147 height 23
click at [885, 91] on div "Arhiveeri vestlus" at bounding box center [852, 93] width 99 height 17
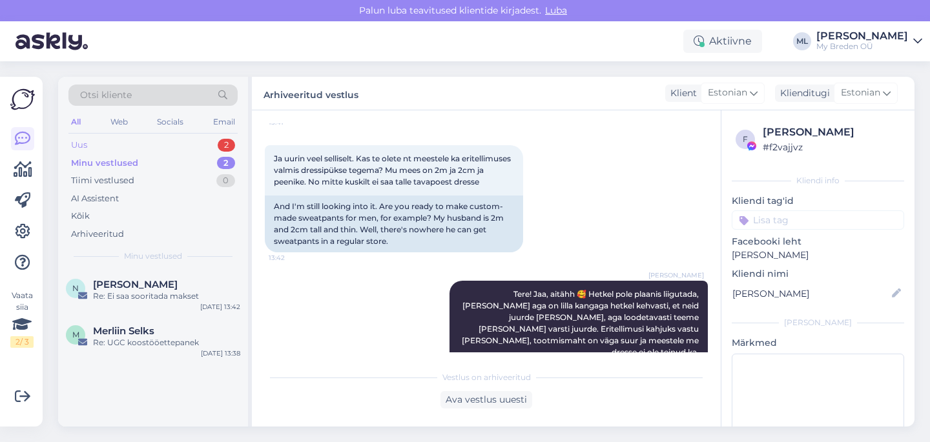
click at [176, 147] on div "Uus 2" at bounding box center [152, 145] width 169 height 18
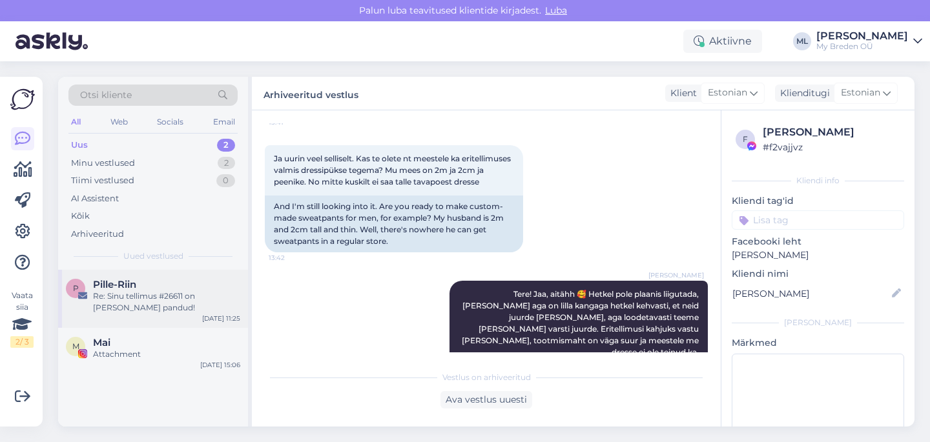
click at [130, 287] on span "Pille-Riin" at bounding box center [114, 285] width 43 height 12
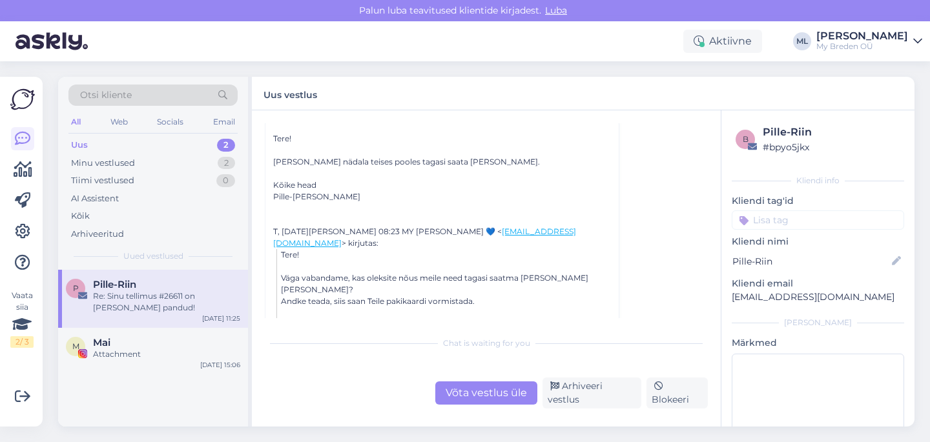
scroll to position [260, 0]
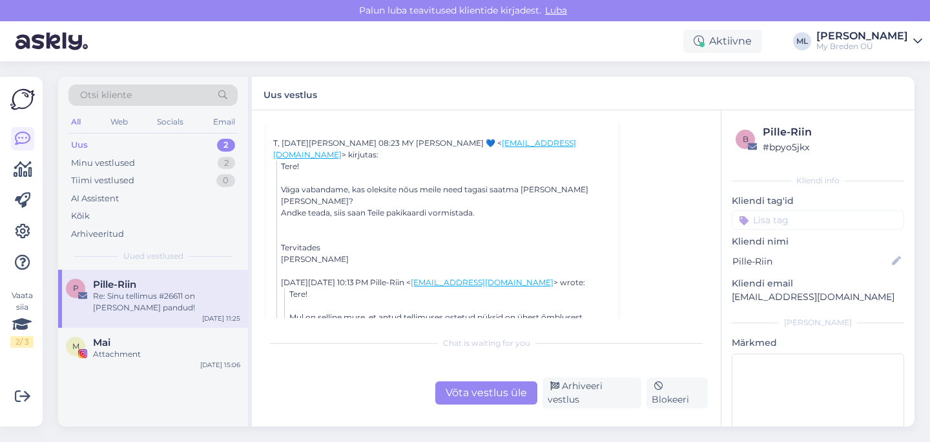
click at [130, 283] on span "Pille-Riin" at bounding box center [114, 285] width 43 height 12
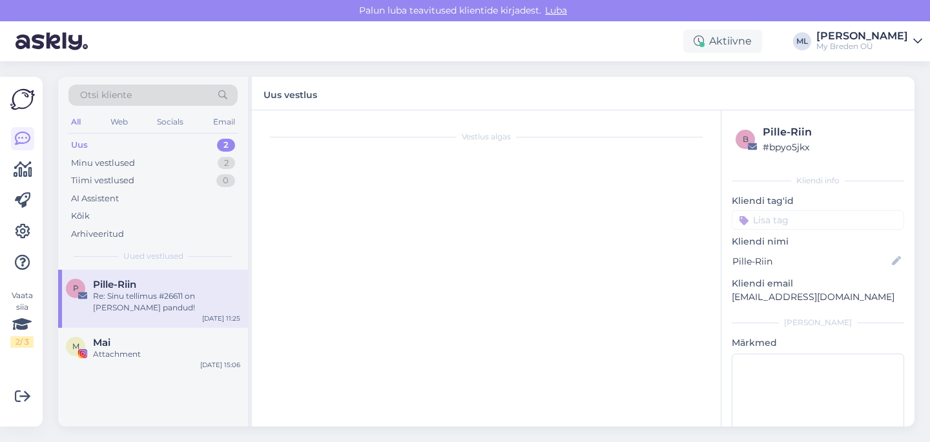
scroll to position [118, 0]
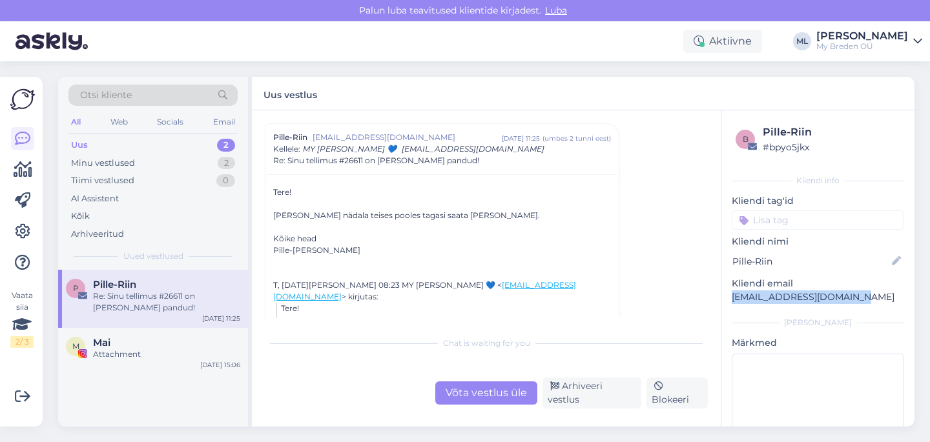
drag, startPoint x: 837, startPoint y: 293, endPoint x: 723, endPoint y: 298, distance: 114.4
click at [723, 298] on div "b Pille-Riin # bpyo5jkx Kliendi info Kliendi tag'id Kliendi [PERSON_NAME]-Riin …" at bounding box center [817, 299] width 193 height 379
copy p "[EMAIL_ADDRESS][DOMAIN_NAME]"
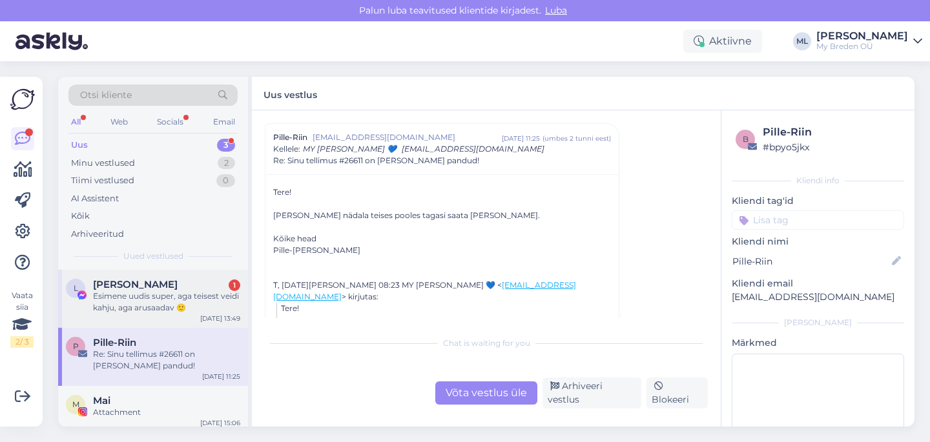
click at [173, 298] on div "Esimene uudis super, aga teisest veidi kahju, aga arusaadav 🙂" at bounding box center [166, 302] width 147 height 23
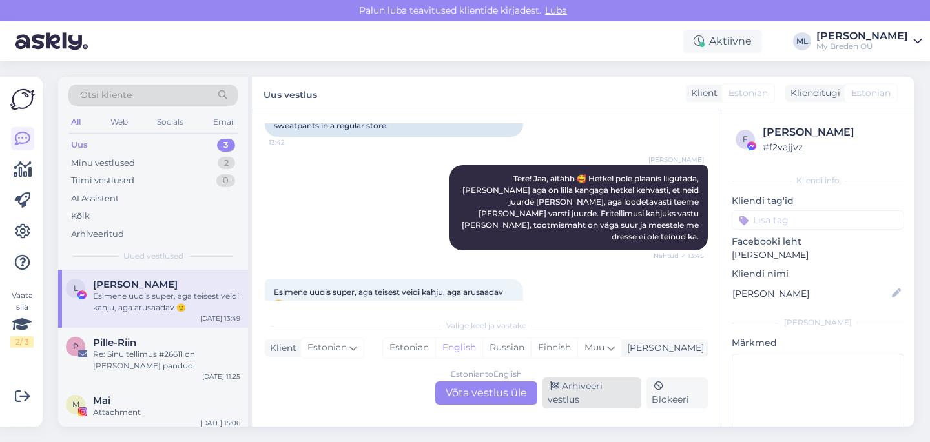
click at [583, 401] on div "Arhiveeri vestlus" at bounding box center [592, 393] width 99 height 31
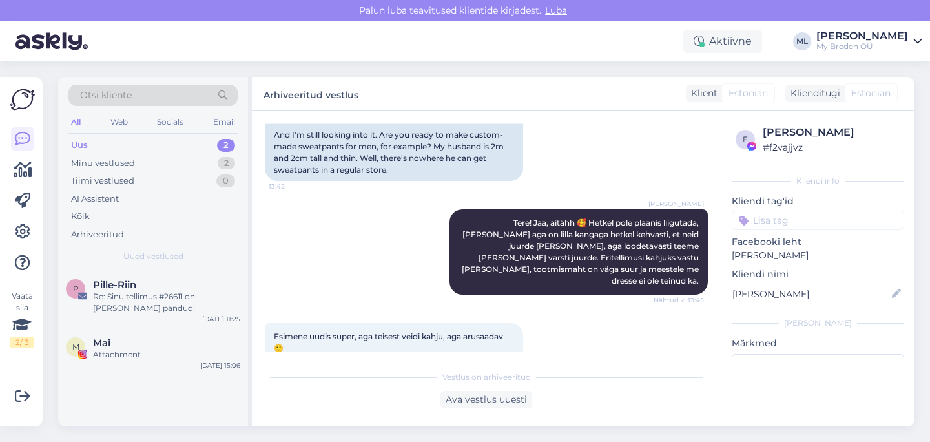
scroll to position [2667, 0]
click at [92, 166] on div "Minu vestlused" at bounding box center [103, 163] width 64 height 13
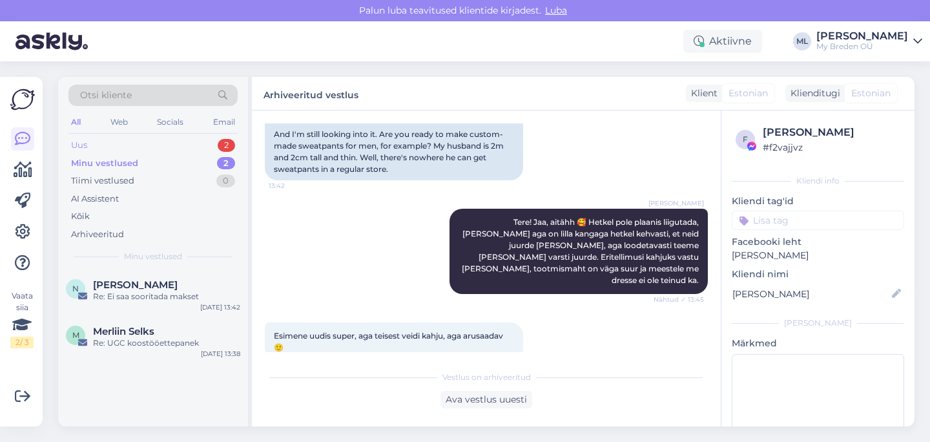
click at [81, 141] on div "Uus" at bounding box center [79, 145] width 16 height 13
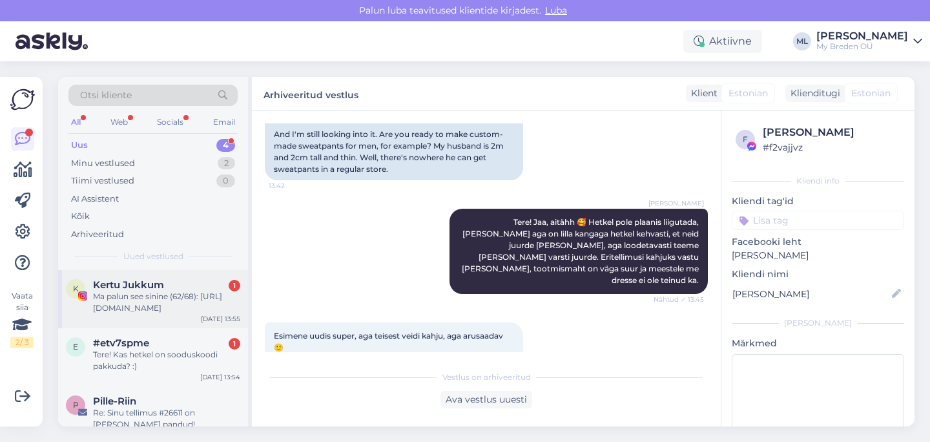
click at [146, 310] on div "Ma palun see sinine (62/68): [URL][DOMAIN_NAME]" at bounding box center [166, 302] width 147 height 23
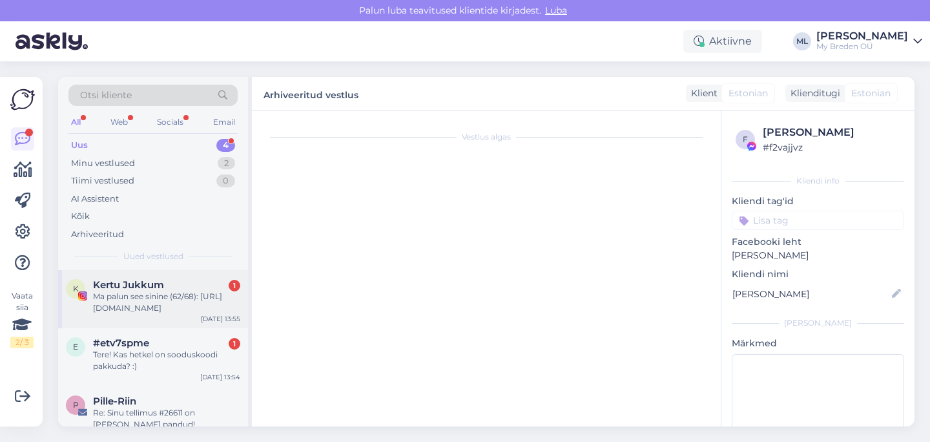
scroll to position [398, 0]
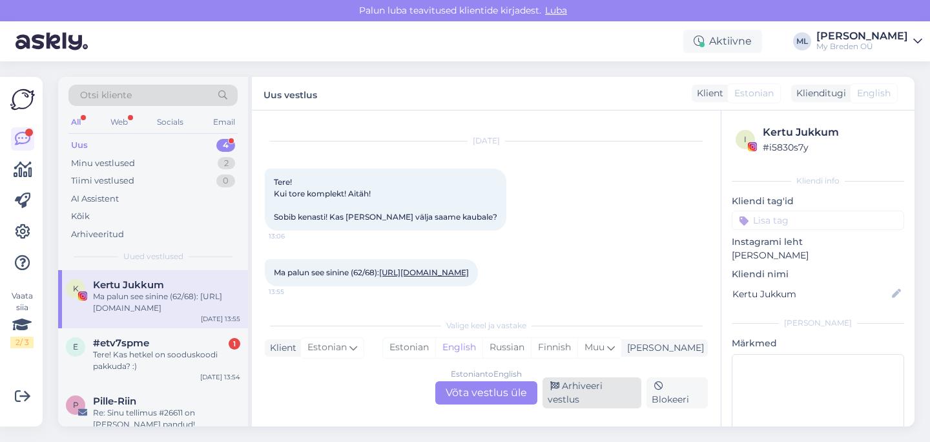
click at [605, 398] on div "Arhiveeri vestlus" at bounding box center [592, 392] width 99 height 31
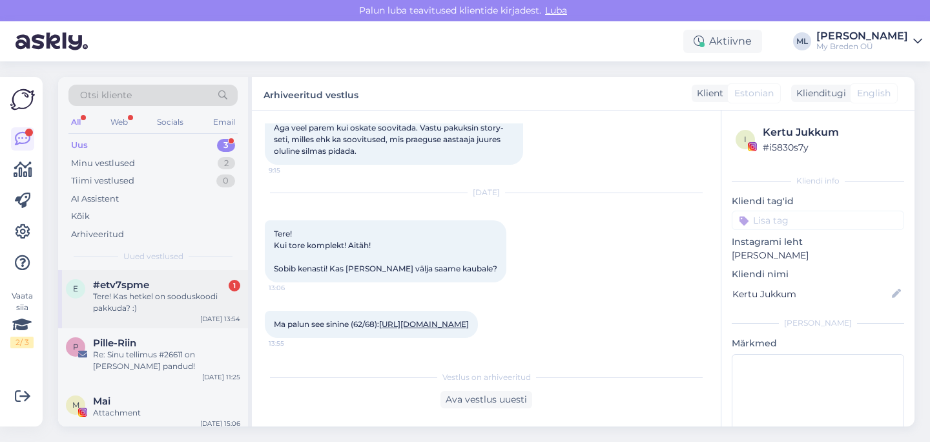
click at [154, 290] on div "#etv7spme 1" at bounding box center [166, 285] width 147 height 12
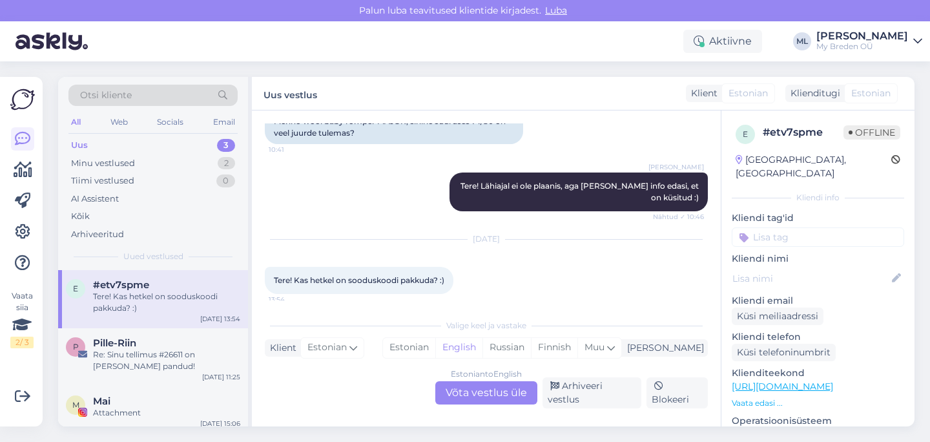
click at [461, 391] on div "Estonian to English Võta vestlus üle" at bounding box center [486, 392] width 102 height 23
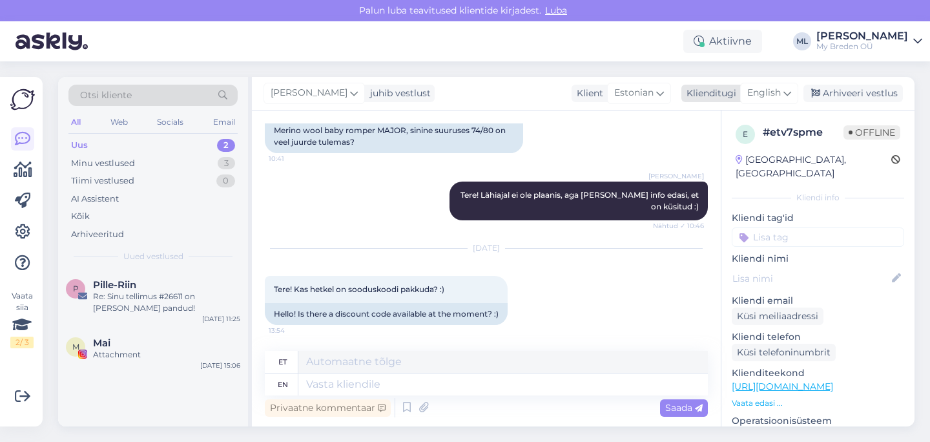
click at [784, 99] on icon at bounding box center [787, 93] width 8 height 14
type input "st"
click at [730, 149] on link "Estonian" at bounding box center [740, 150] width 142 height 21
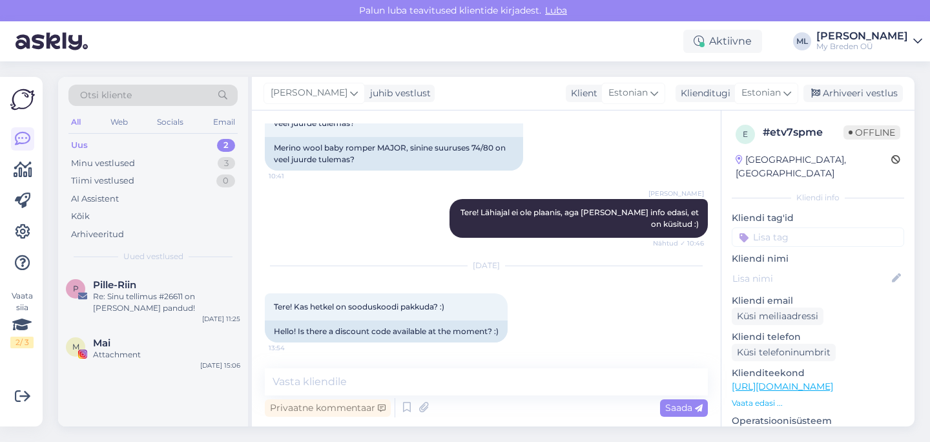
scroll to position [94, 0]
click at [304, 382] on textarea at bounding box center [486, 381] width 443 height 27
paste textarea "Hetkel meil kahjuks aktiivseid sooduskoode ei ole. Soovitame jälgida meie kodul…"
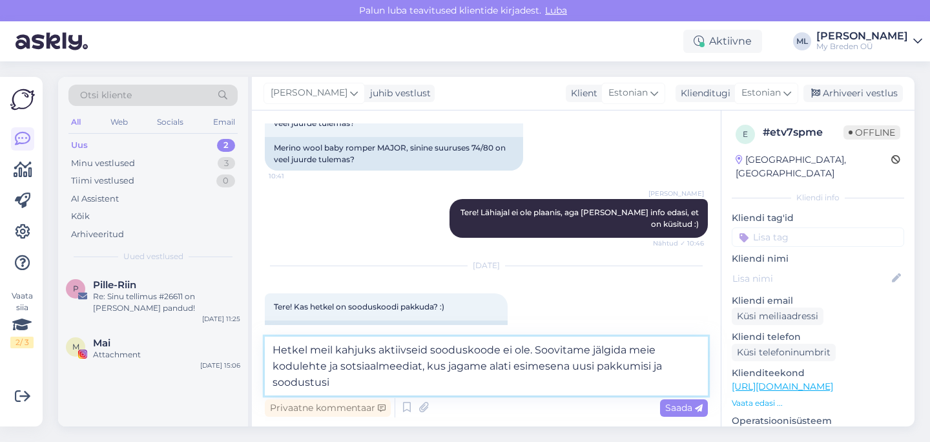
scroll to position [120, 0]
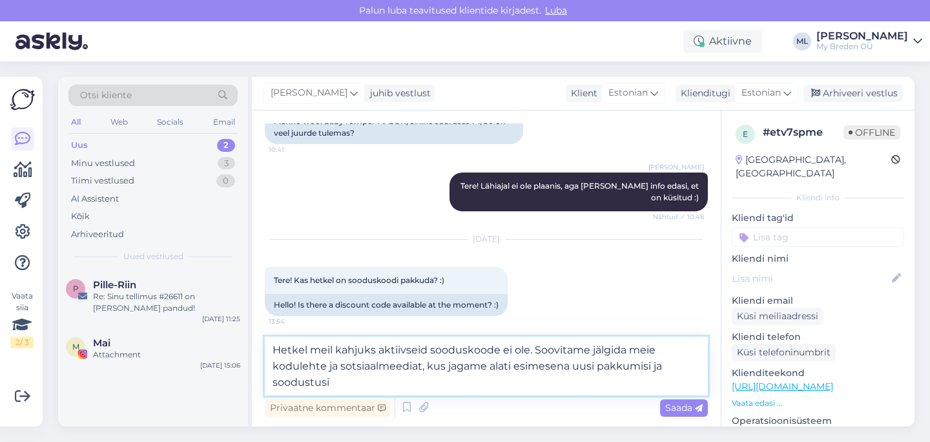
click at [269, 349] on textarea "Hetkel meil kahjuks aktiivseid sooduskoode ei ole. Soovitame jälgida meie kodul…" at bounding box center [486, 366] width 443 height 59
click at [347, 380] on textarea "Tere! Hetkel meil kahjuks aktiivseid sooduskoode ei ole. Soovitame jälgida meie…" at bounding box center [486, 366] width 443 height 59
type textarea "Tere! Hetkel meil kahjuks aktiivseid sooduskoode ei ole. Soovitame jälgida meie…"
click at [687, 410] on span "Saada" at bounding box center [683, 408] width 37 height 12
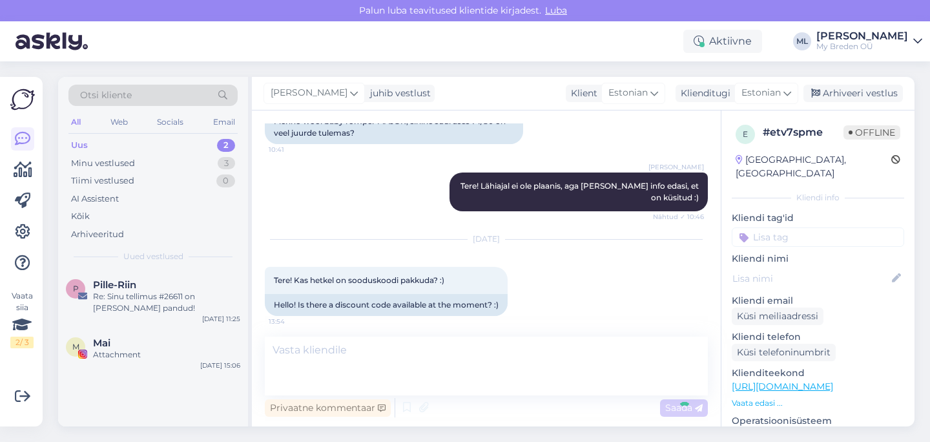
scroll to position [172, 0]
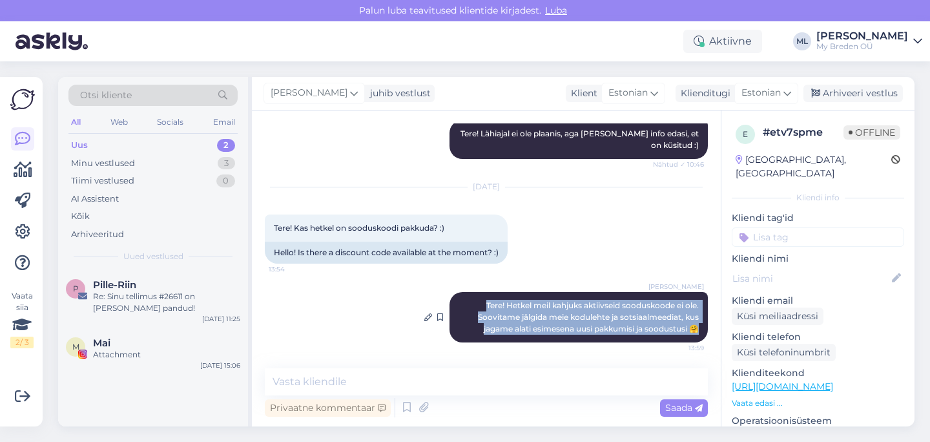
drag, startPoint x: 692, startPoint y: 329, endPoint x: 473, endPoint y: 302, distance: 220.6
click at [471, 302] on div "Mari-Liis Tere! Hetkel meil kahjuks aktiivseid sooduskoode ei ole. Soovitame jä…" at bounding box center [579, 317] width 258 height 50
copy span "Tere! Hetkel meil kahjuks aktiivseid sooduskoode ei ole. Soovitame jälgida meie…"
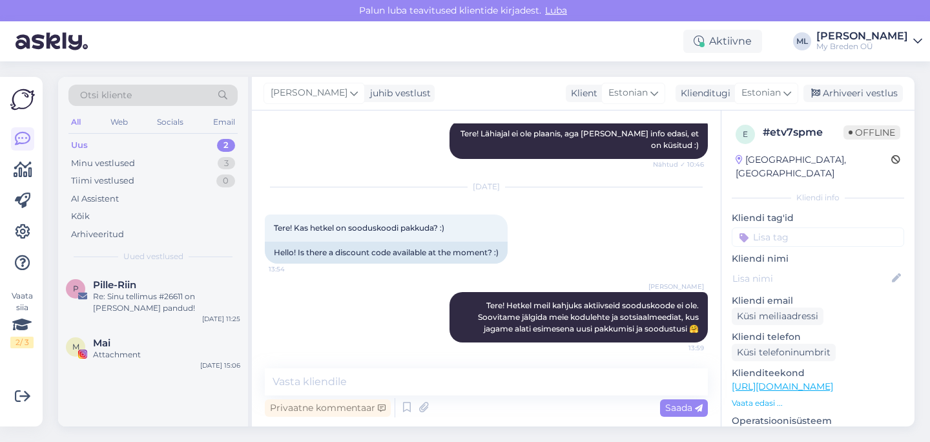
click at [355, 325] on div "Mari-Liis Tere! Hetkel meil kahjuks aktiivseid sooduskoode ei ole. Soovitame jä…" at bounding box center [486, 317] width 443 height 79
click at [121, 293] on div "Re: Sinu tellimus #26611 on [PERSON_NAME] pandud!" at bounding box center [166, 302] width 147 height 23
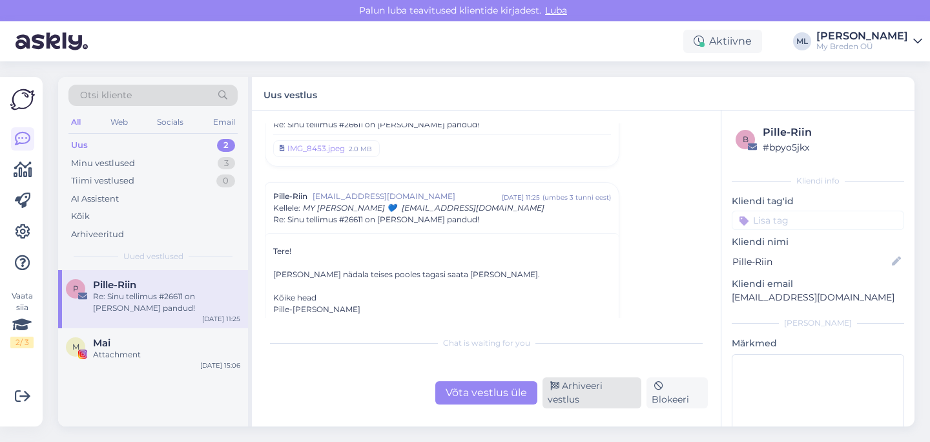
drag, startPoint x: 610, startPoint y: 396, endPoint x: 597, endPoint y: 393, distance: 13.8
click at [610, 396] on div "Arhiveeri vestlus" at bounding box center [592, 392] width 99 height 31
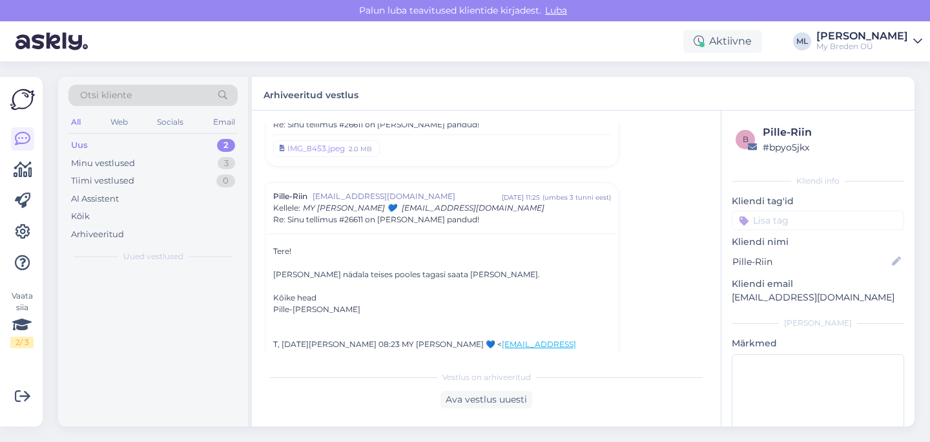
scroll to position [118, 0]
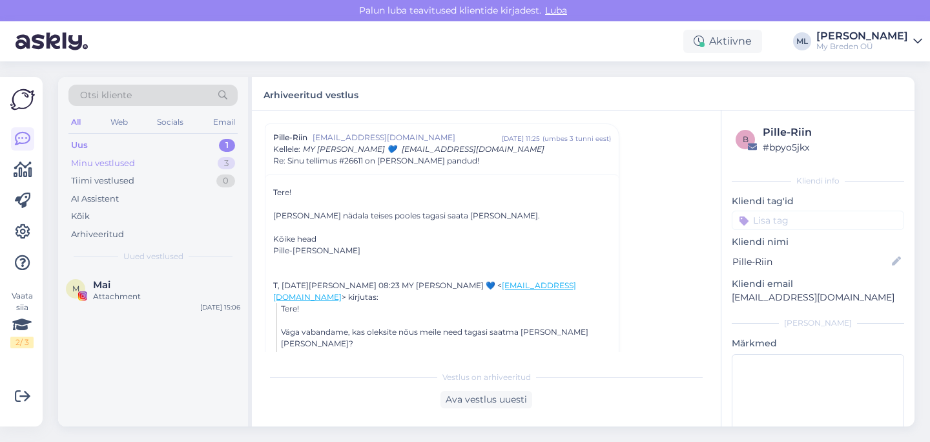
click at [88, 164] on div "Minu vestlused" at bounding box center [103, 163] width 64 height 13
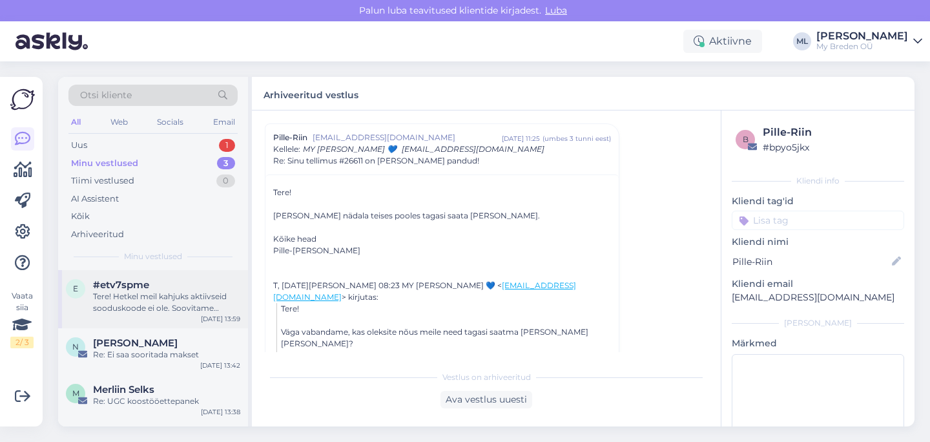
click at [148, 306] on div "Tere! Hetkel meil kahjuks aktiivseid sooduskoode ei ole. Soovitame jälgida meie…" at bounding box center [166, 302] width 147 height 23
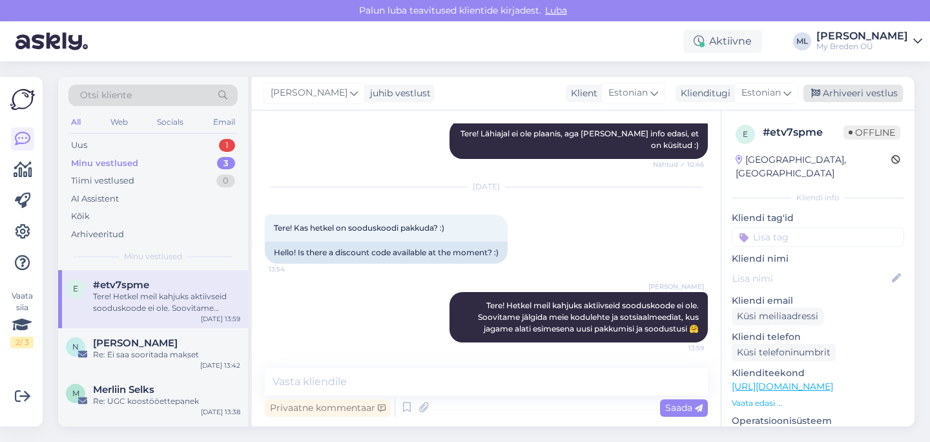
click at [828, 87] on div "Arhiveeri vestlus" at bounding box center [852, 93] width 99 height 17
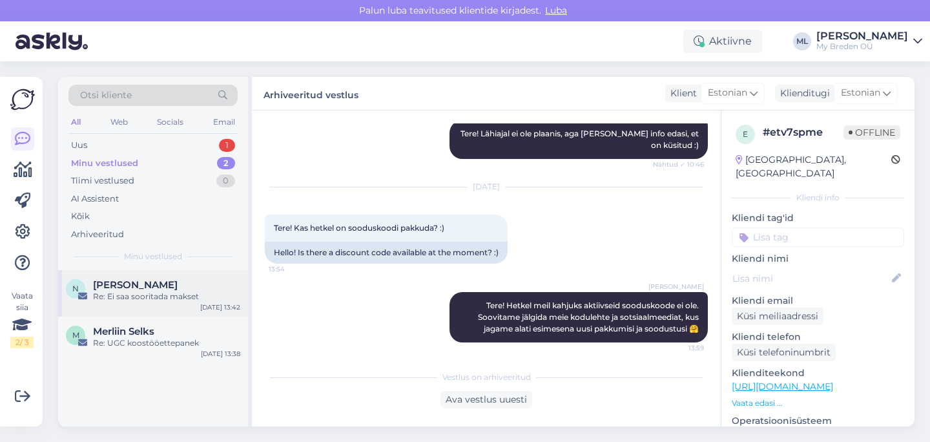
click at [100, 291] on div "Re: Ei saa sooritada makset" at bounding box center [166, 297] width 147 height 12
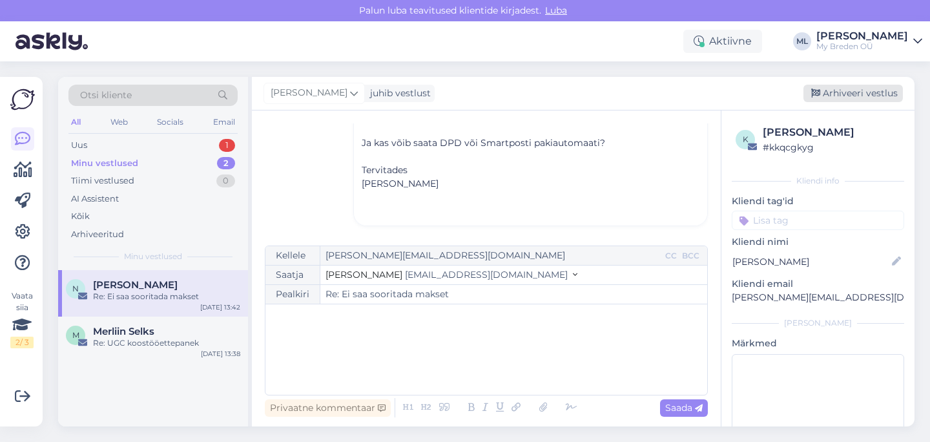
click at [873, 86] on div "Arhiveeri vestlus" at bounding box center [852, 93] width 99 height 17
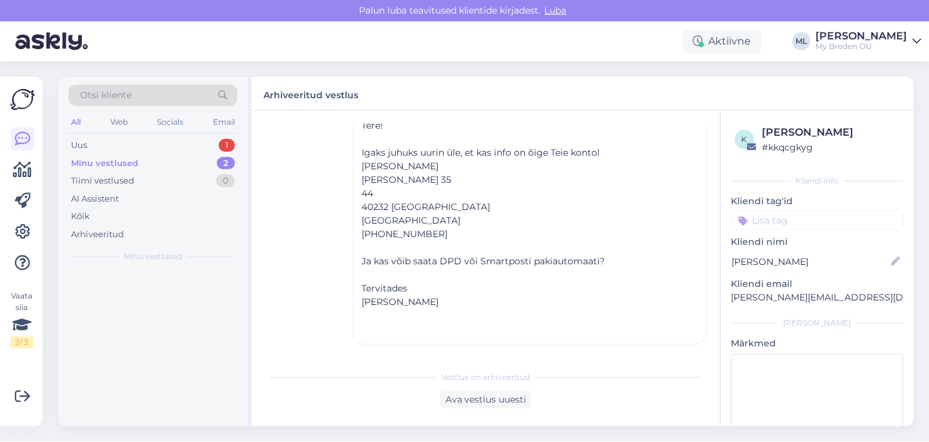
scroll to position [646, 0]
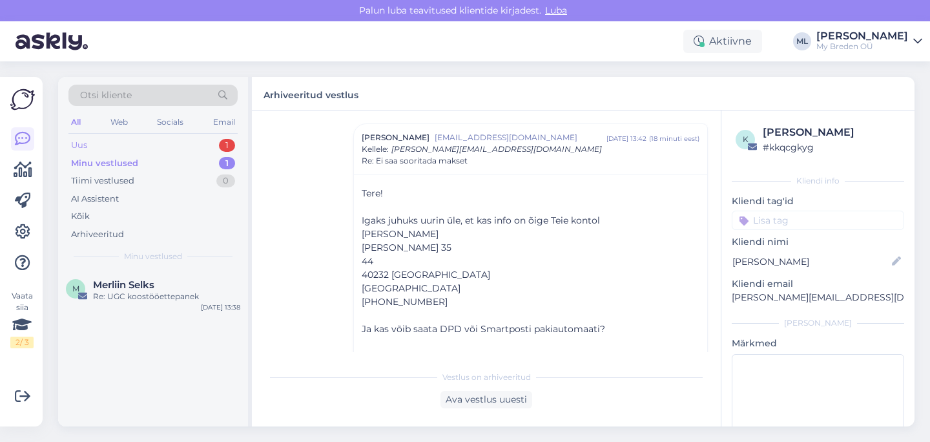
click at [87, 147] on div "Uus 1" at bounding box center [152, 145] width 169 height 18
click at [99, 163] on div "Minu vestlused" at bounding box center [103, 163] width 64 height 13
click at [86, 143] on div "Uus" at bounding box center [79, 145] width 16 height 13
click at [22, 141] on icon at bounding box center [23, 139] width 16 height 16
click at [21, 145] on icon at bounding box center [23, 139] width 16 height 16
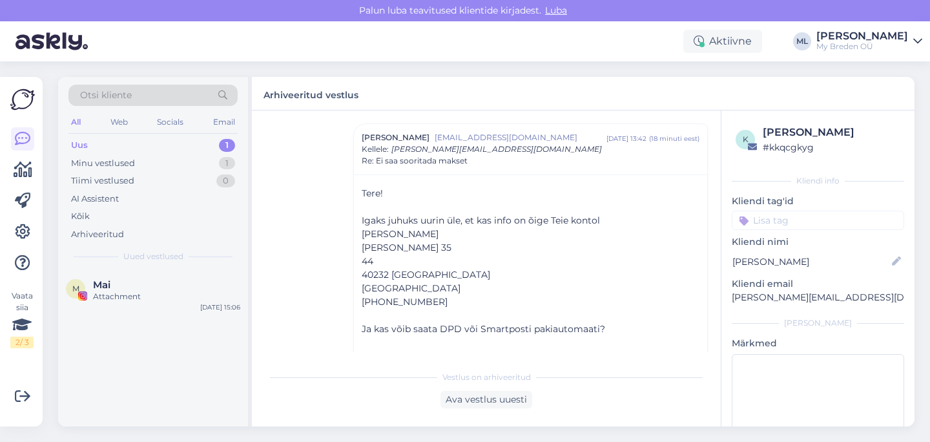
click at [24, 99] on img at bounding box center [22, 99] width 25 height 25
click at [15, 265] on icon at bounding box center [23, 263] width 16 height 16
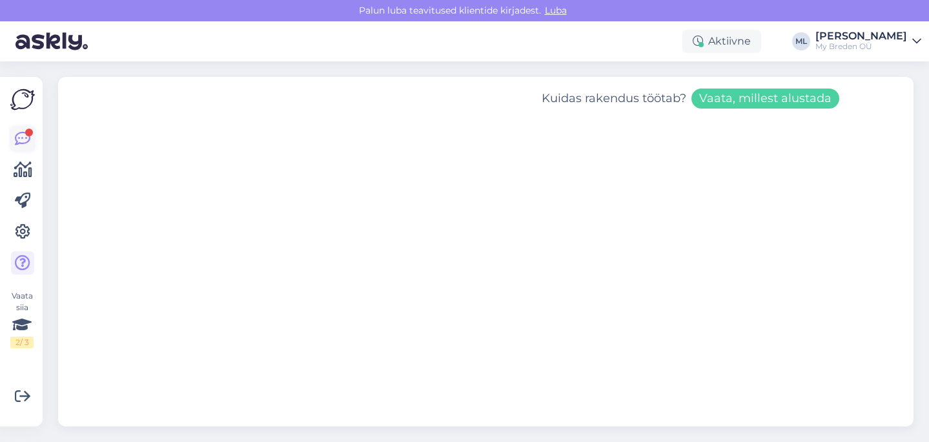
click at [25, 130] on div at bounding box center [29, 133] width 8 height 8
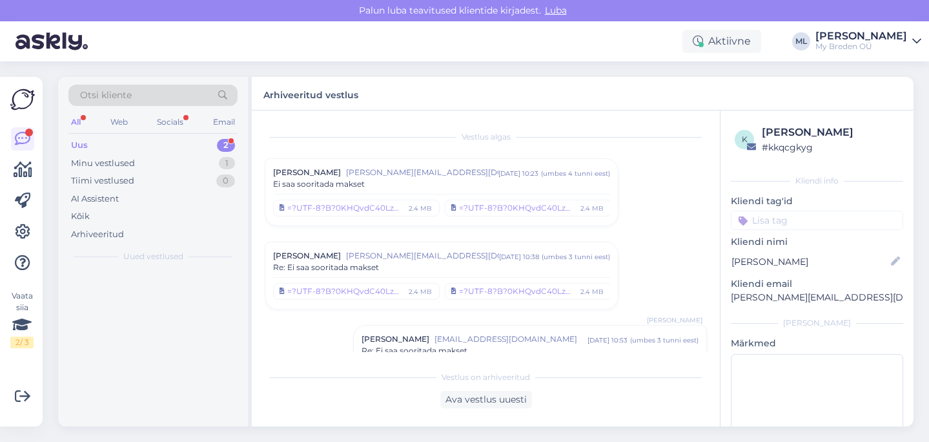
scroll to position [510, 0]
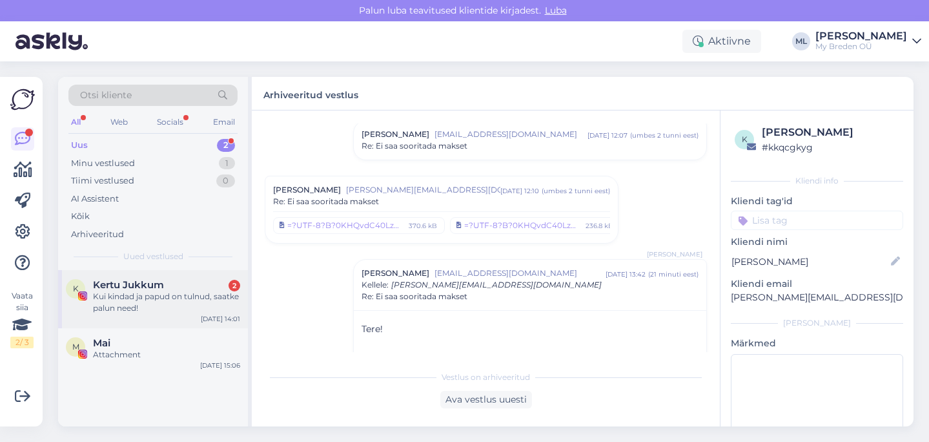
click at [138, 307] on div "Kui kindad ja papud on tulnud, saatke palun need!" at bounding box center [166, 302] width 147 height 23
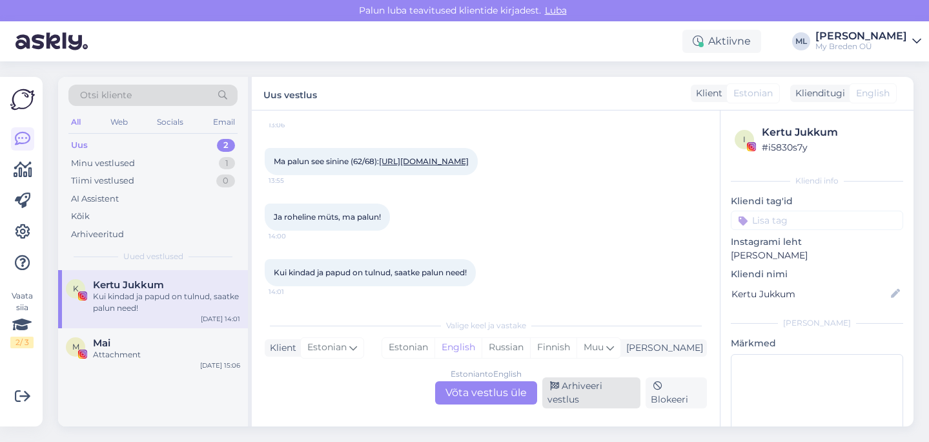
click at [606, 395] on div "Arhiveeri vestlus" at bounding box center [592, 392] width 98 height 31
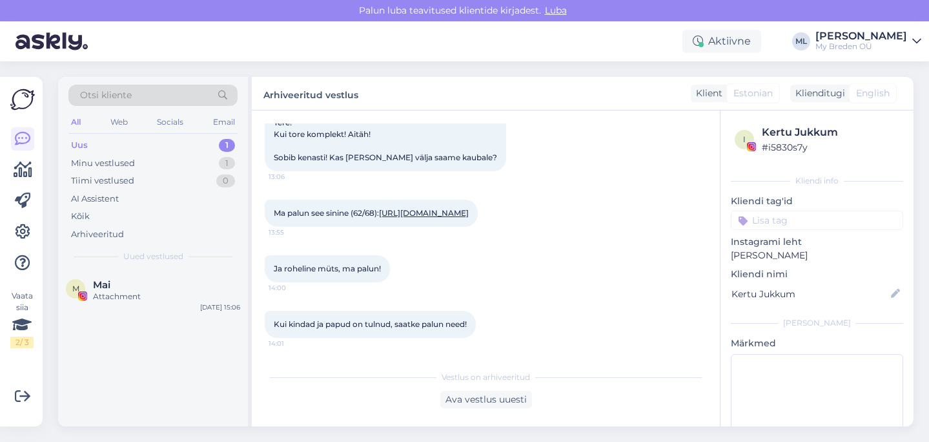
click at [104, 147] on div "Uus 1" at bounding box center [152, 145] width 169 height 18
click at [138, 160] on div "Minu vestlused 1" at bounding box center [152, 163] width 169 height 18
click at [85, 137] on div "Uus 1" at bounding box center [152, 145] width 169 height 18
click at [23, 265] on icon at bounding box center [23, 263] width 16 height 16
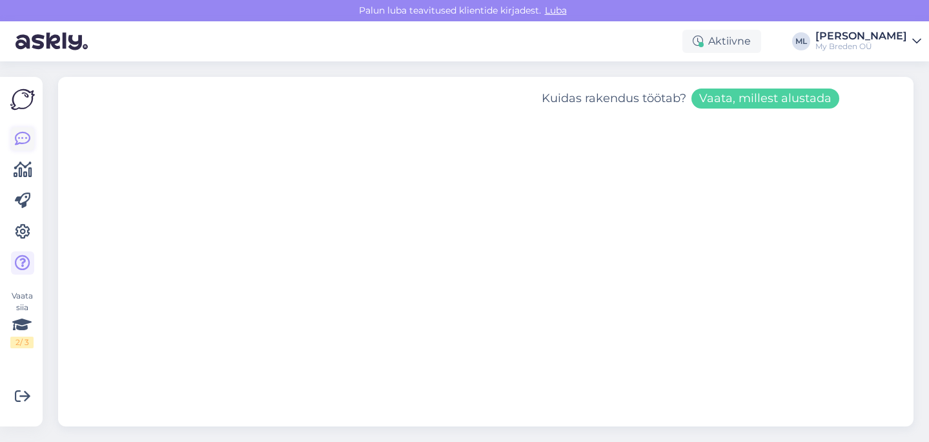
click at [17, 134] on icon at bounding box center [23, 139] width 16 height 16
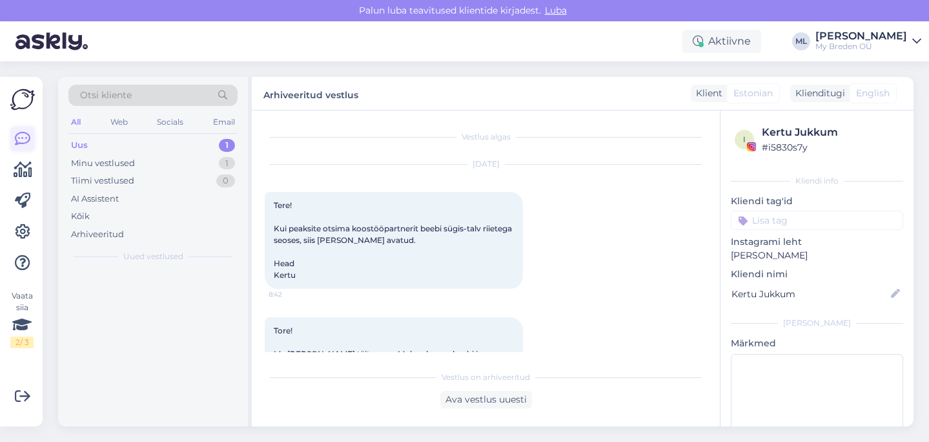
scroll to position [465, 0]
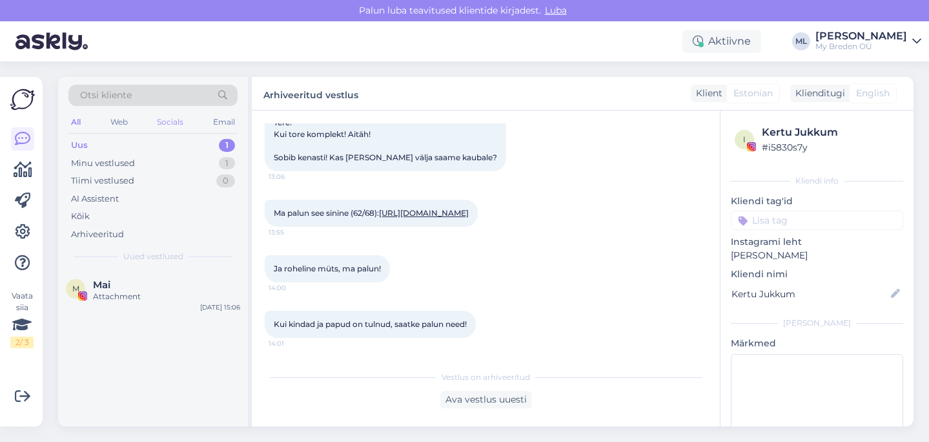
click at [183, 121] on div "Socials" at bounding box center [170, 122] width 32 height 17
click at [115, 287] on div "Mai" at bounding box center [166, 285] width 147 height 12
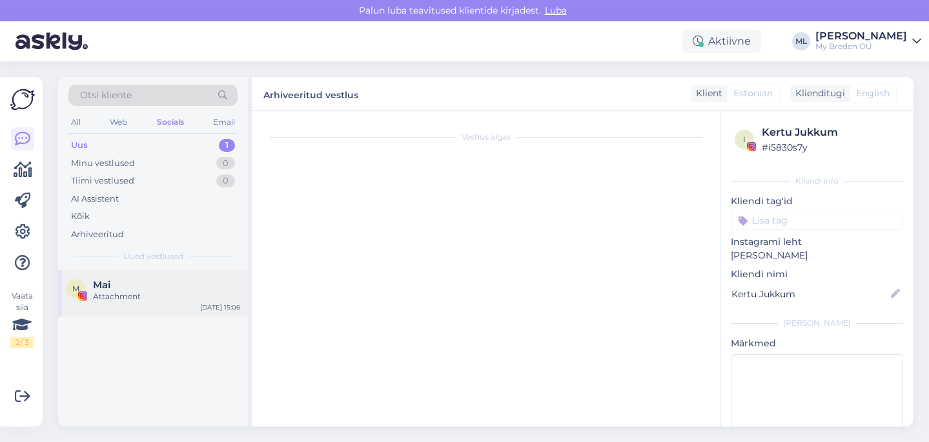
scroll to position [0, 0]
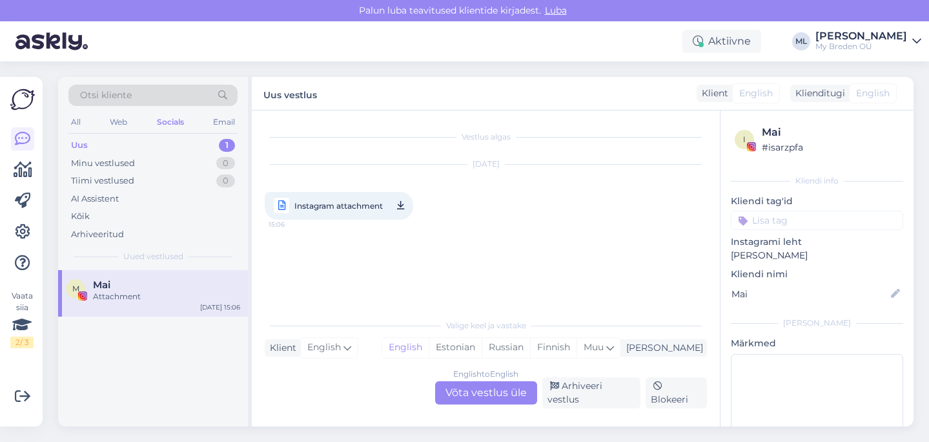
click at [330, 207] on span "Instagram attachment" at bounding box center [339, 206] width 88 height 16
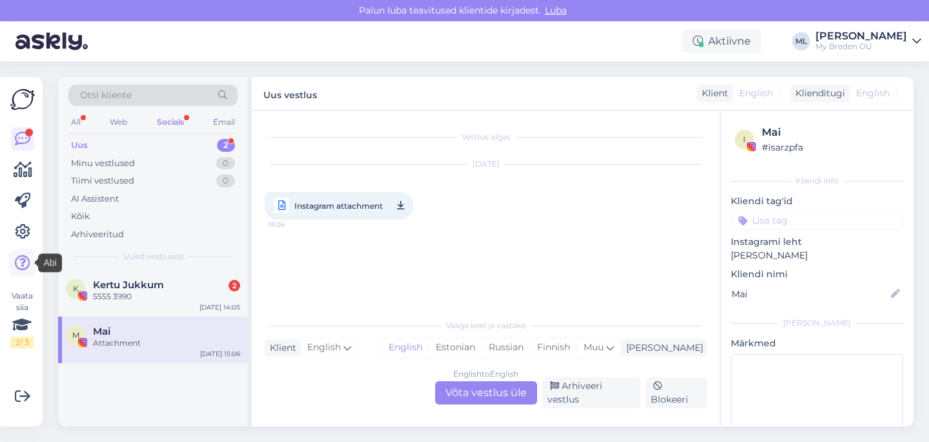
click at [21, 266] on icon at bounding box center [23, 263] width 16 height 16
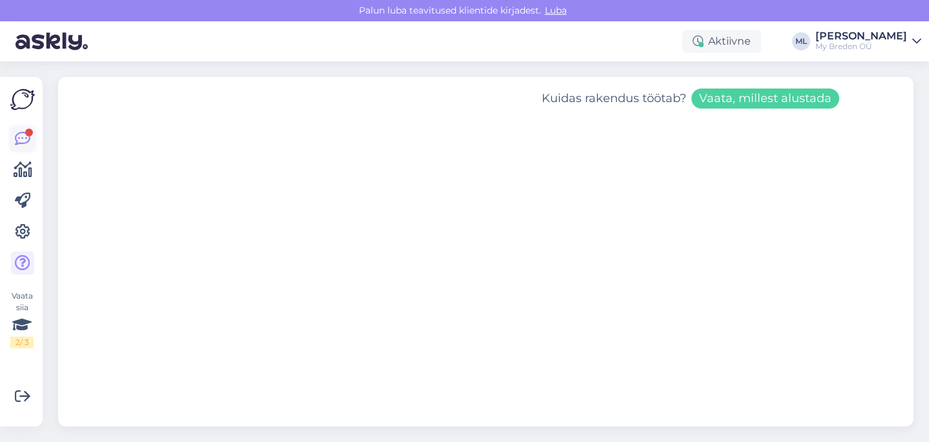
click at [32, 132] on div at bounding box center [29, 133] width 8 height 8
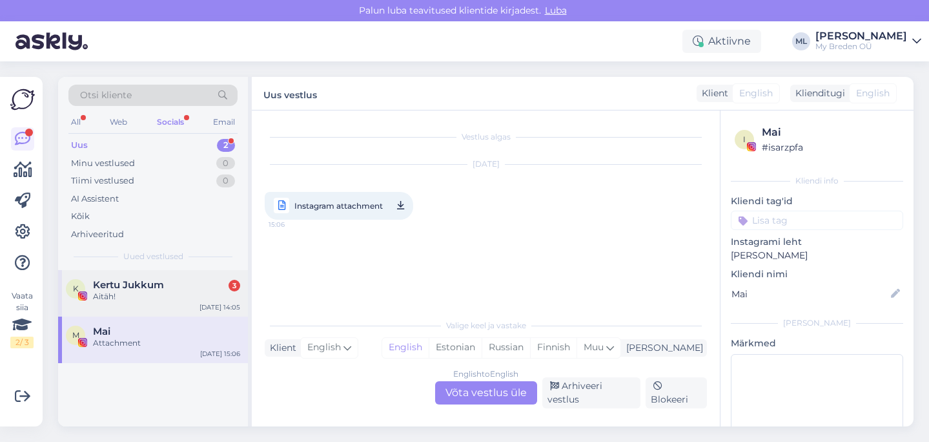
click at [128, 282] on span "Kertu Jukkum" at bounding box center [128, 285] width 71 height 12
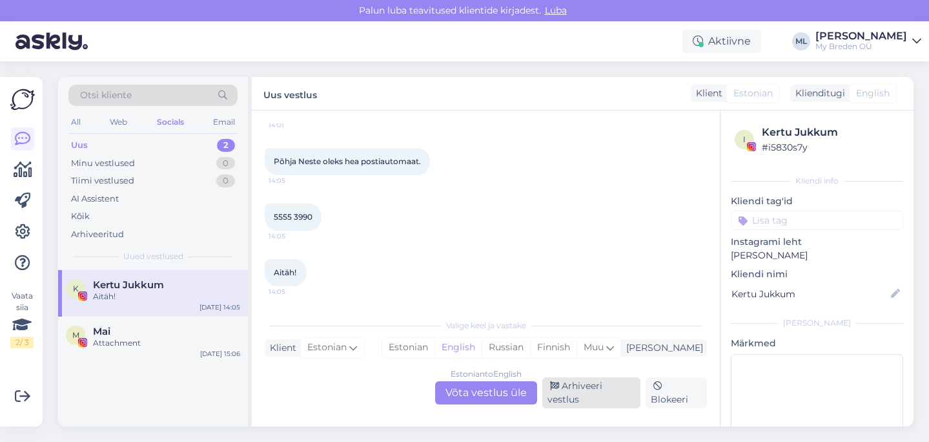
click at [595, 399] on div "Arhiveeri vestlus" at bounding box center [592, 392] width 98 height 31
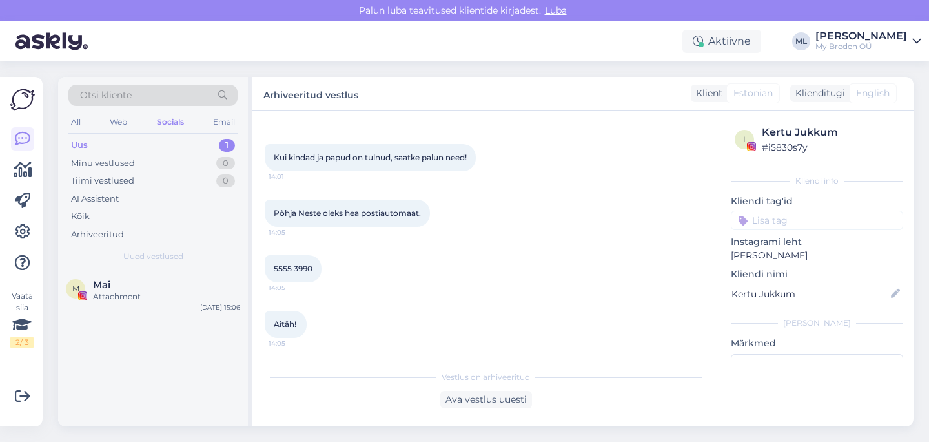
click at [83, 150] on div "Uus" at bounding box center [79, 145] width 17 height 13
click at [80, 146] on div "Uus" at bounding box center [79, 145] width 17 height 13
click at [218, 126] on div "Email" at bounding box center [224, 122] width 27 height 17
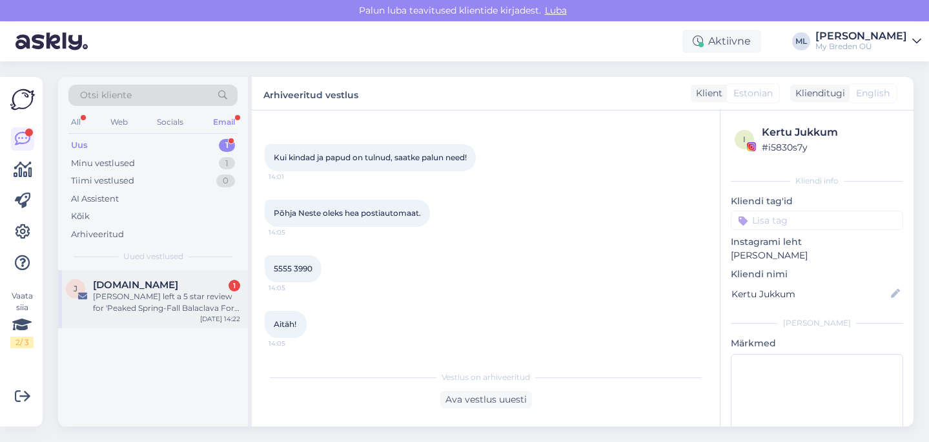
click at [139, 305] on div "[PERSON_NAME] left a 5 star review for 'Peaked Spring-Fall Balaclava For Kids B…" at bounding box center [166, 302] width 147 height 23
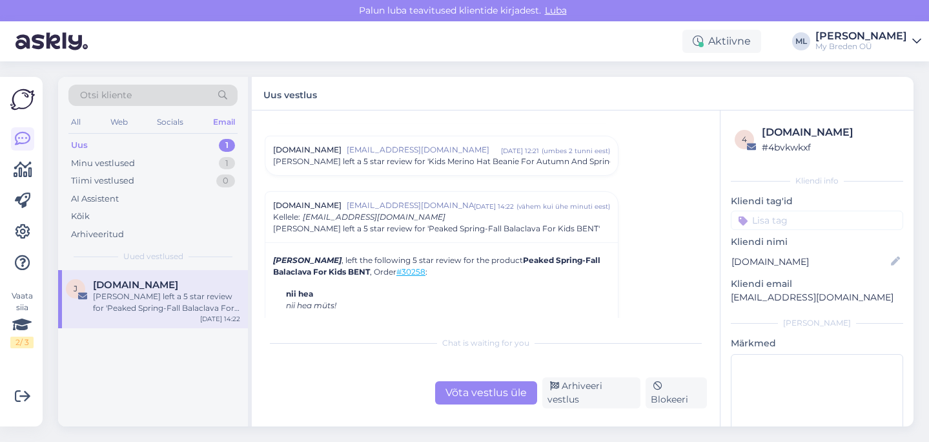
scroll to position [5472, 0]
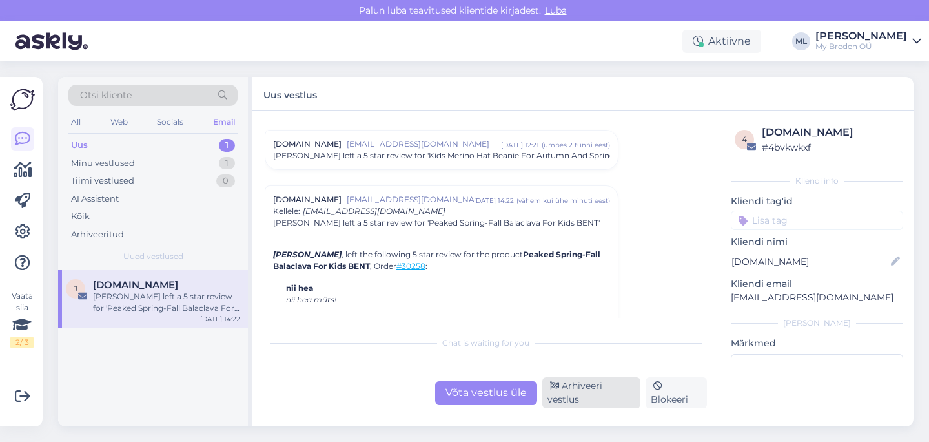
click at [572, 400] on div "Arhiveeri vestlus" at bounding box center [592, 392] width 98 height 31
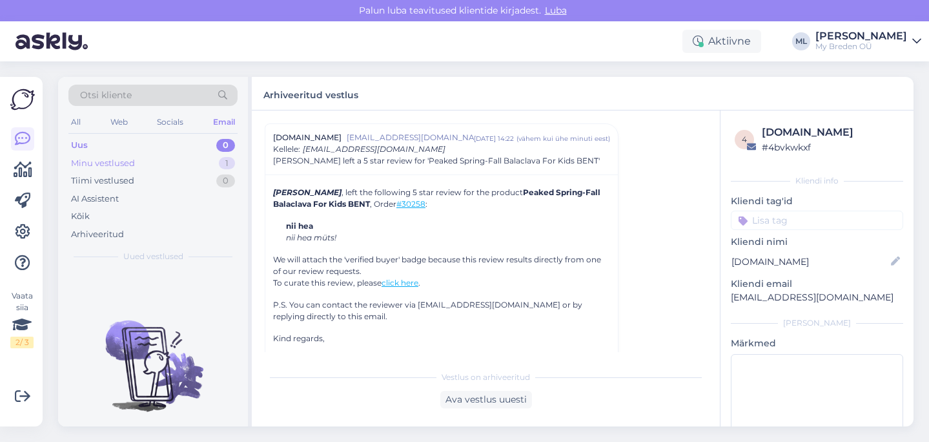
click at [91, 157] on div "Minu vestlused" at bounding box center [103, 163] width 64 height 13
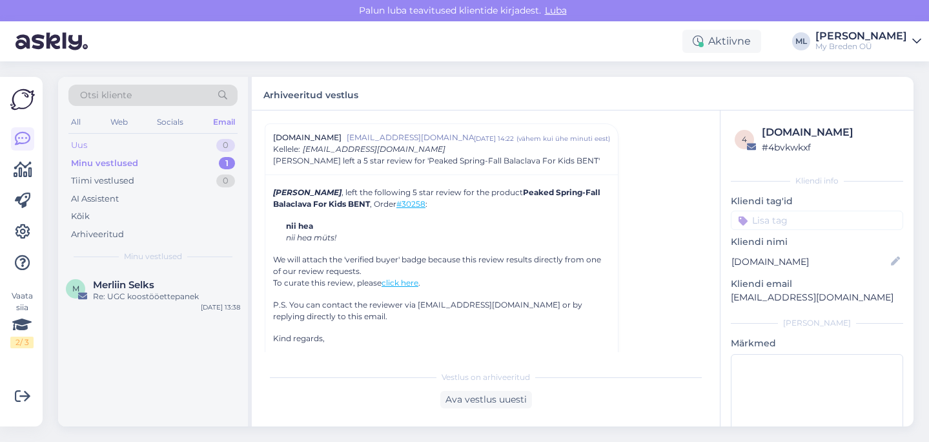
click at [73, 150] on div "Uus" at bounding box center [79, 145] width 16 height 13
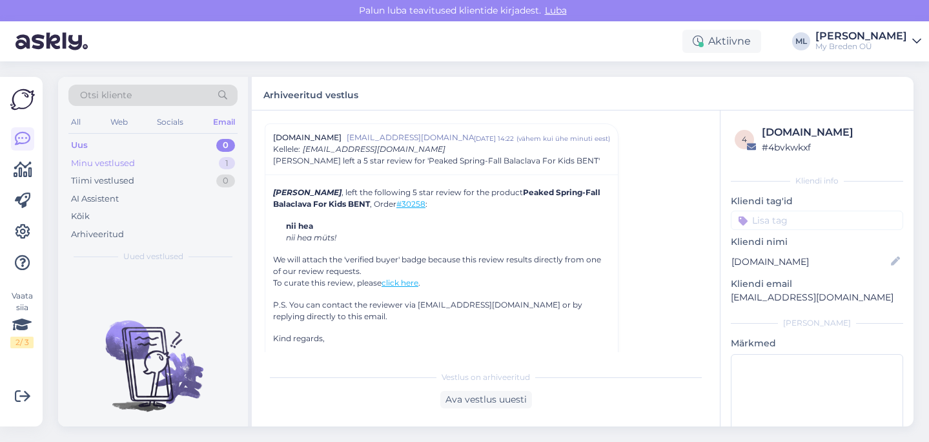
click at [96, 163] on div "Minu vestlused" at bounding box center [103, 163] width 64 height 13
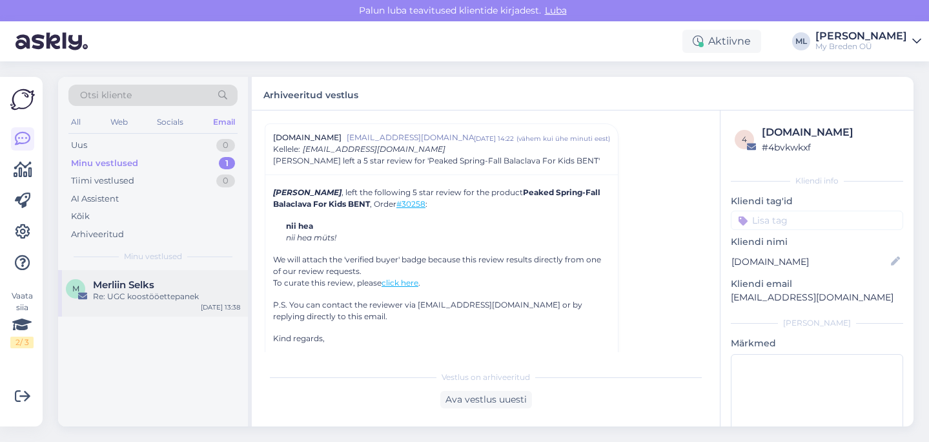
click at [170, 294] on div "Re: UGC koostööettepanek" at bounding box center [166, 297] width 147 height 12
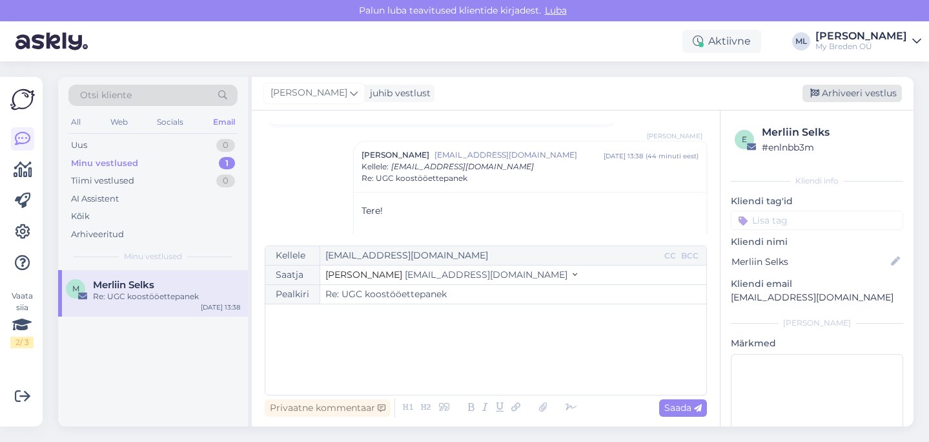
click at [834, 92] on div "Arhiveeri vestlus" at bounding box center [852, 93] width 99 height 17
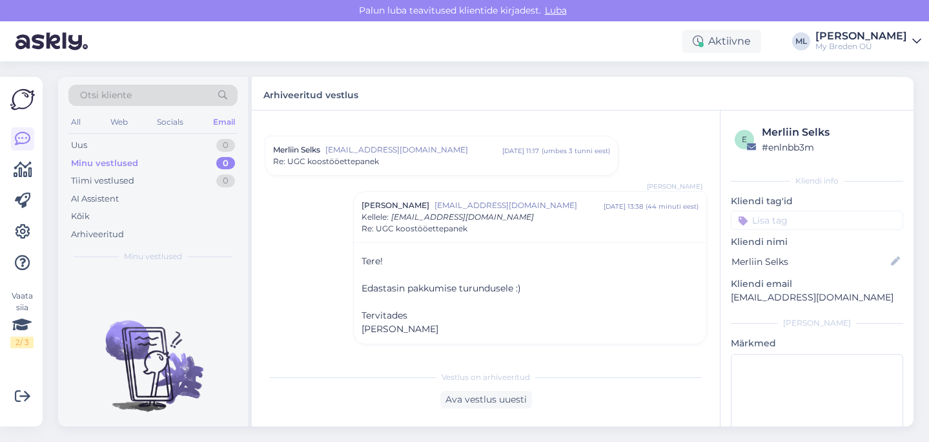
scroll to position [78, 0]
click at [154, 144] on div "Uus 0" at bounding box center [152, 145] width 169 height 18
click at [114, 164] on div "Minu vestlused" at bounding box center [103, 163] width 64 height 13
click at [87, 142] on div "Uus" at bounding box center [79, 145] width 16 height 13
click at [96, 178] on div "Tiimi vestlused" at bounding box center [102, 180] width 63 height 13
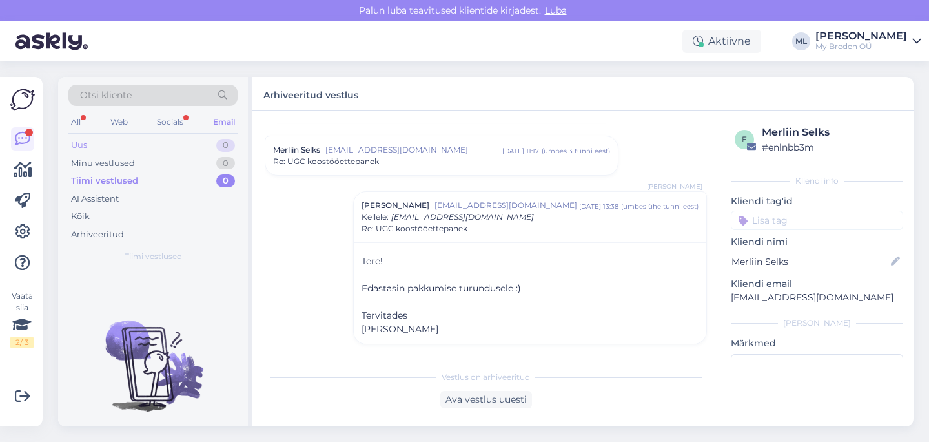
click at [70, 140] on div "Uus 0" at bounding box center [152, 145] width 169 height 18
click at [78, 125] on div "All" at bounding box center [75, 122] width 15 height 17
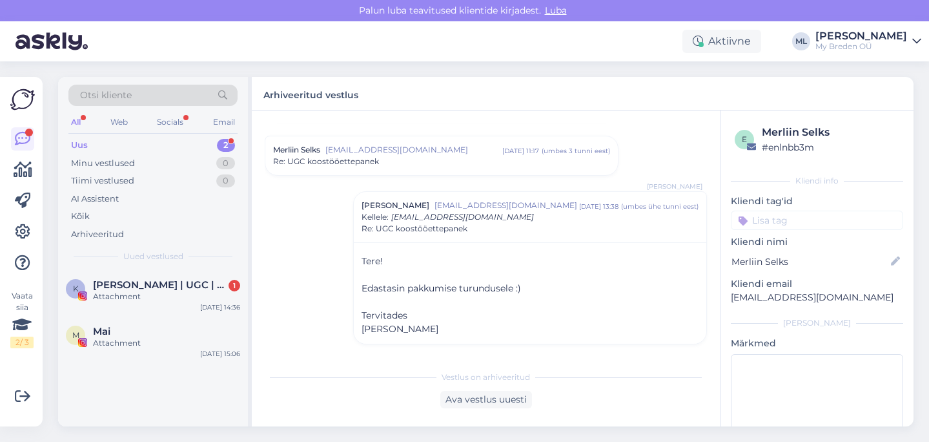
click at [92, 243] on div "Otsi kliente All Web Socials Email Uus 2 Minu vestlused 0 Tiimi vestlused 0 AI …" at bounding box center [153, 173] width 190 height 193
click at [87, 234] on div "Arhiveeritud" at bounding box center [97, 234] width 53 height 13
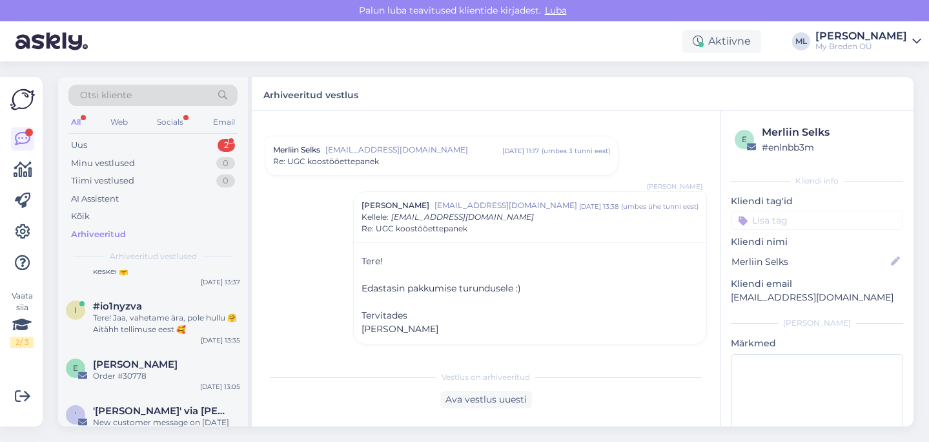
scroll to position [350, 0]
click at [138, 316] on div "Tere! Jaa, vahetame ära, pole hullu 🤗 Aitähh tellimuse eest 🥰" at bounding box center [166, 324] width 147 height 23
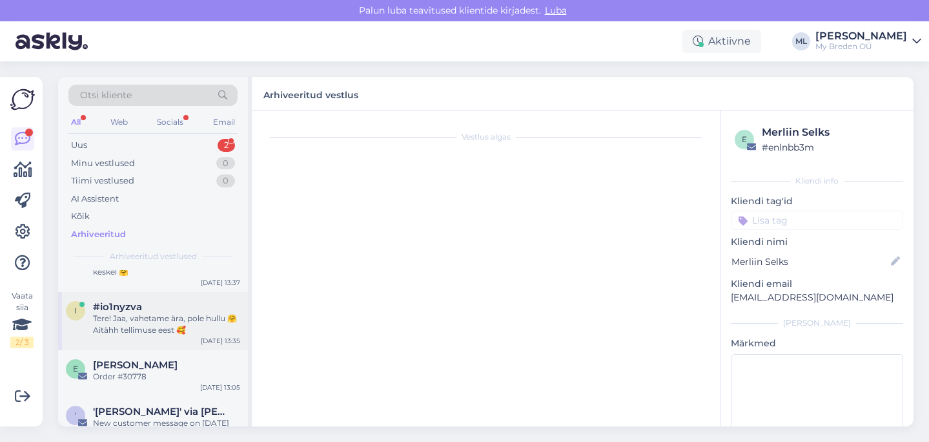
scroll to position [0, 0]
click at [101, 318] on div "Tere! Jaa, vahetame ära, pole hullu 🤗 Aitähh tellimuse eest 🥰" at bounding box center [166, 324] width 147 height 23
click at [172, 331] on div "Tere! Jaa, vahetame ära, pole hullu 🤗 Aitähh tellimuse eest 🥰" at bounding box center [166, 324] width 147 height 23
click at [163, 357] on div "E [PERSON_NAME] Order #30778 [DATE] 13:05" at bounding box center [153, 373] width 190 height 47
click at [144, 368] on span "[PERSON_NAME]" at bounding box center [135, 365] width 85 height 12
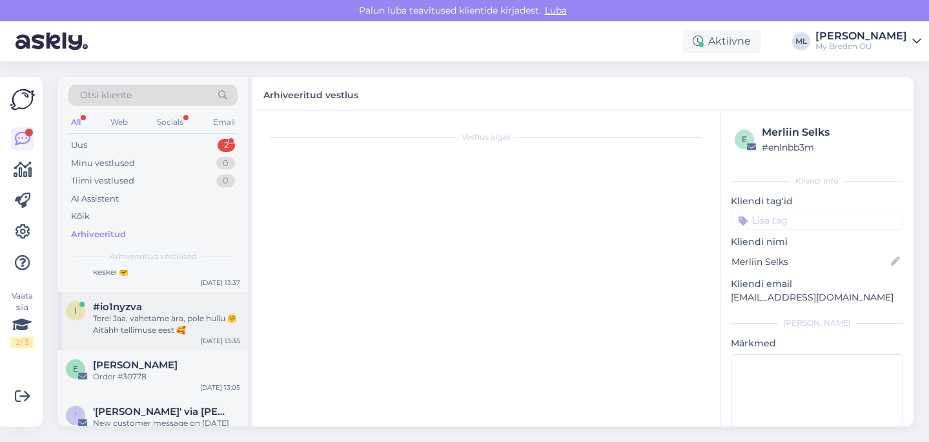
click at [149, 324] on div "Tere! Jaa, vahetame ära, pole hullu 🤗 Aitähh tellimuse eest 🥰" at bounding box center [166, 324] width 147 height 23
click at [141, 367] on span "[PERSON_NAME]" at bounding box center [135, 365] width 85 height 12
click at [115, 378] on div "Order #30778" at bounding box center [166, 377] width 147 height 12
click at [140, 374] on div "Order #30778" at bounding box center [166, 377] width 147 height 12
click at [125, 360] on span "[PERSON_NAME]" at bounding box center [135, 365] width 85 height 12
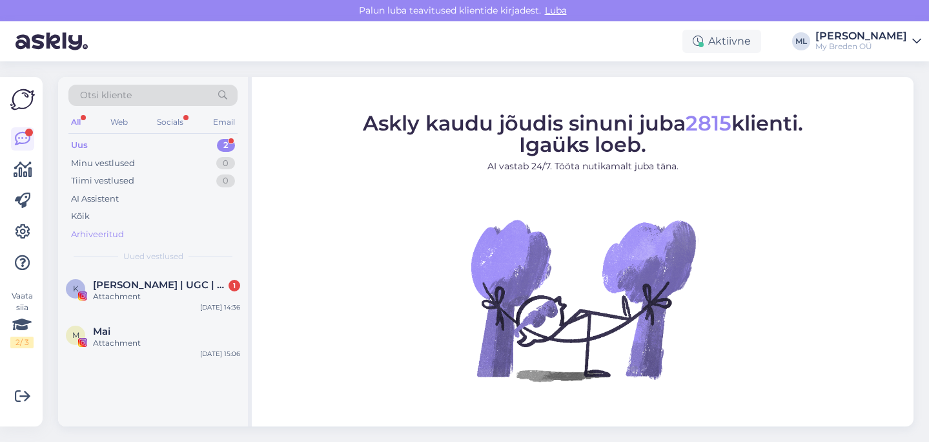
click at [92, 229] on div "Arhiveeritud" at bounding box center [97, 234] width 53 height 13
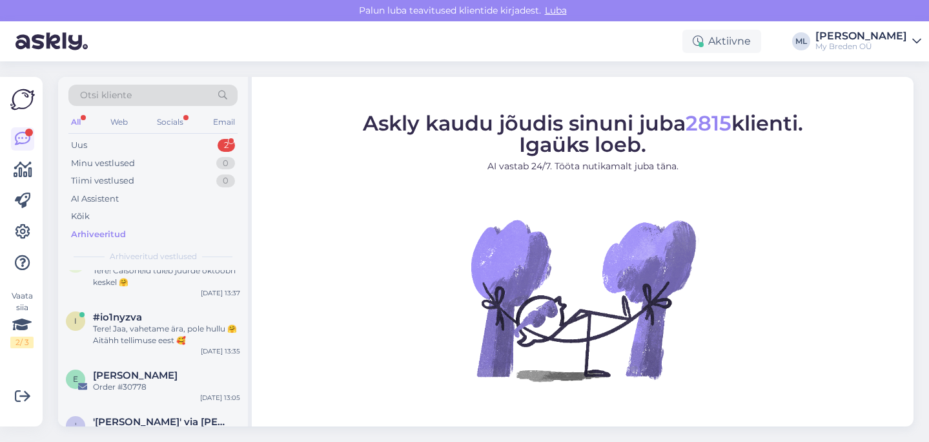
scroll to position [340, 0]
click at [121, 337] on div "Tere! Jaa, vahetame ära, pole hullu 🤗 Aitähh tellimuse eest 🥰" at bounding box center [166, 334] width 147 height 23
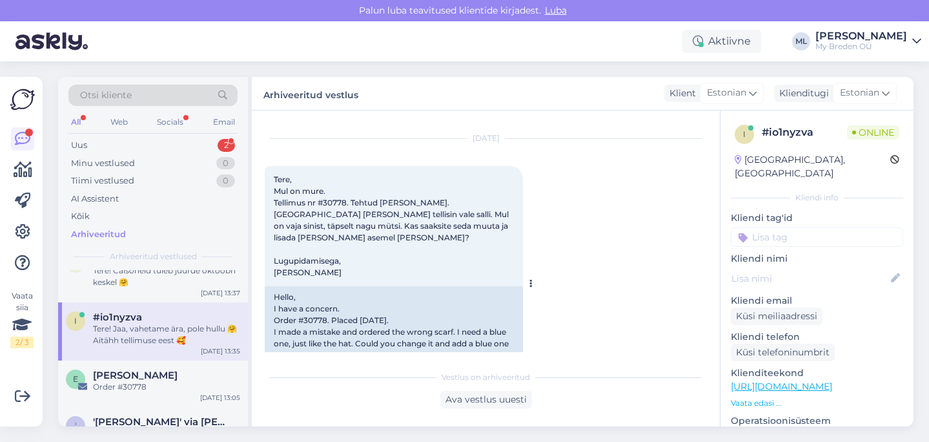
scroll to position [145, 0]
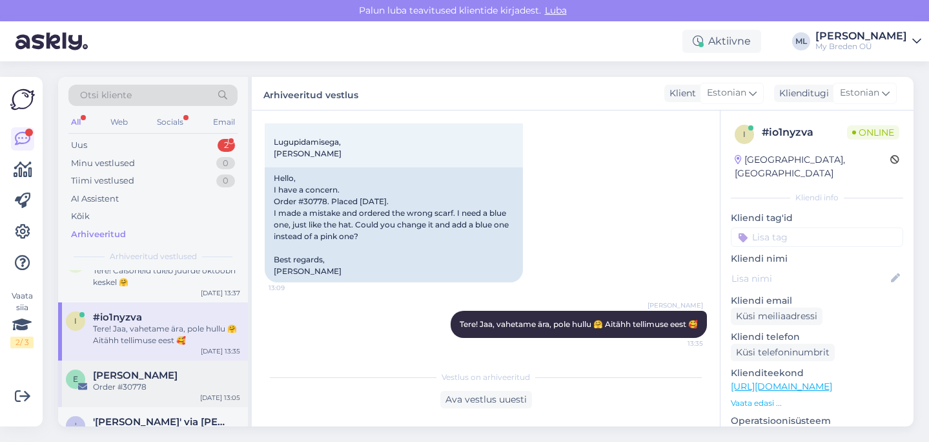
click at [128, 370] on span "[PERSON_NAME]" at bounding box center [135, 375] width 85 height 12
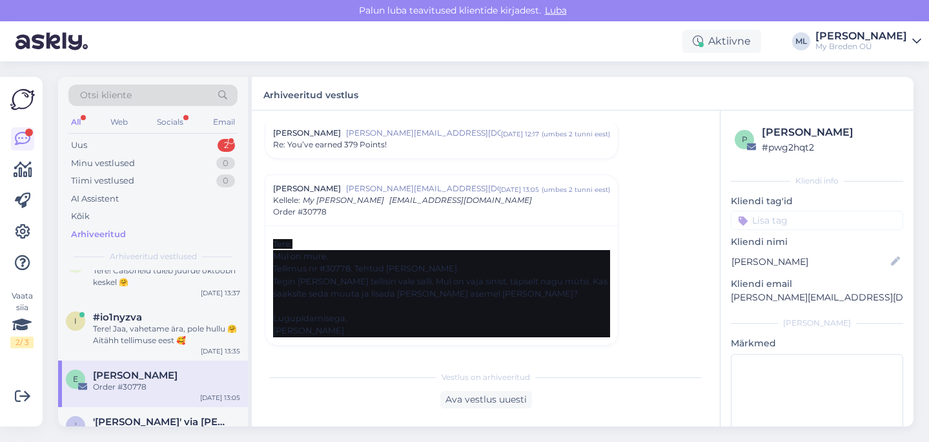
scroll to position [40, 0]
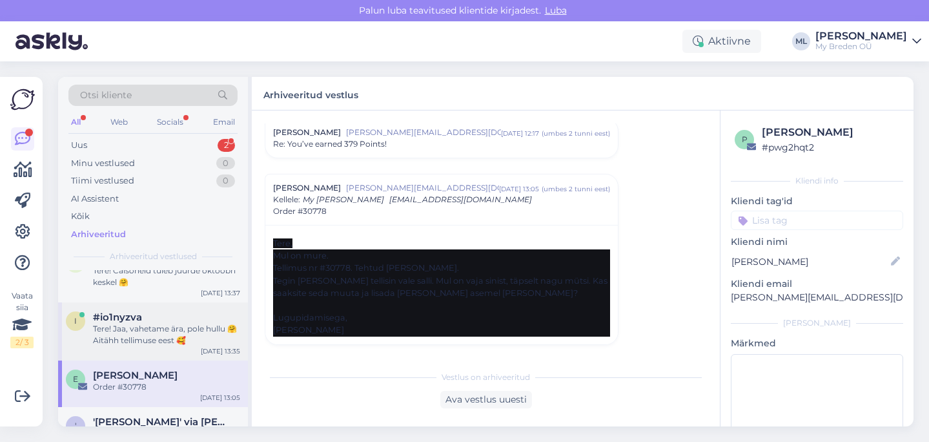
click at [158, 321] on div "#io1nyzva" at bounding box center [166, 317] width 147 height 12
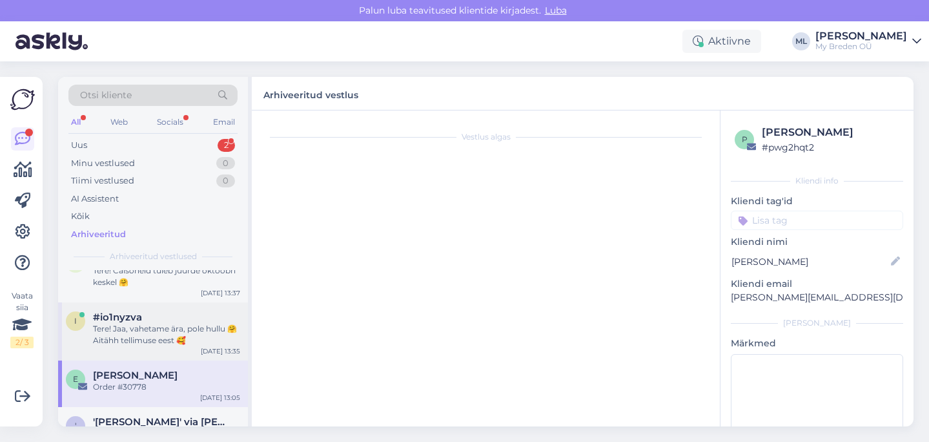
scroll to position [145, 0]
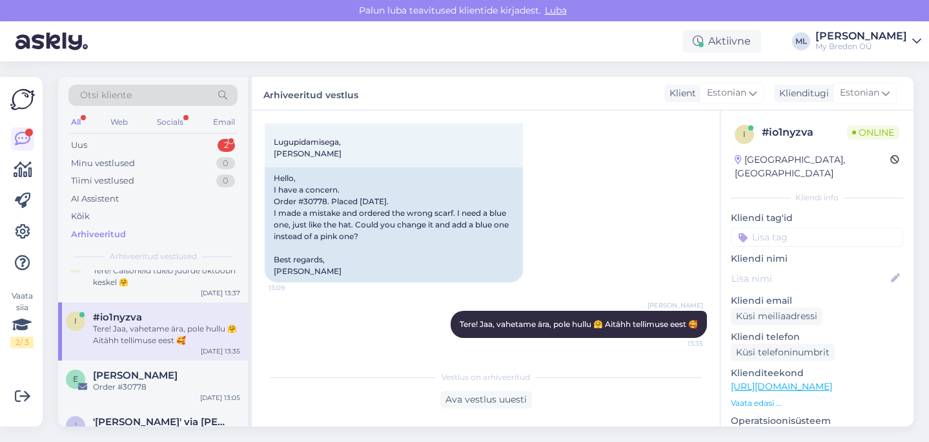
click at [156, 311] on div "#io1nyzva" at bounding box center [166, 317] width 147 height 12
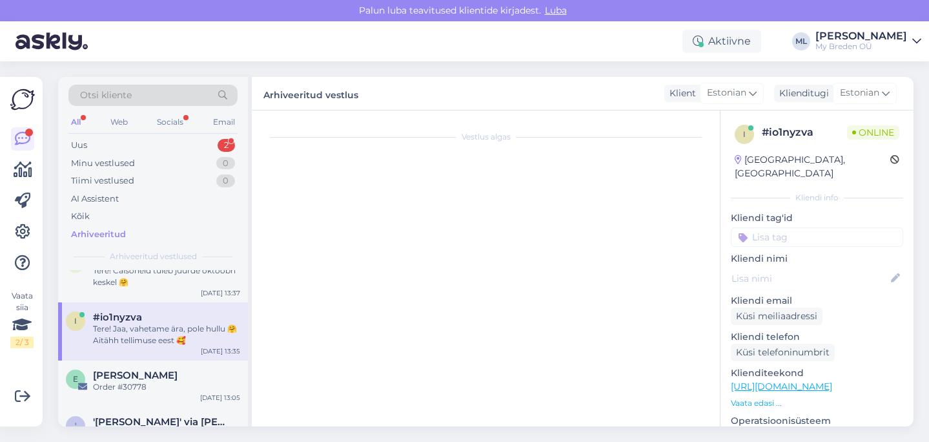
scroll to position [0, 0]
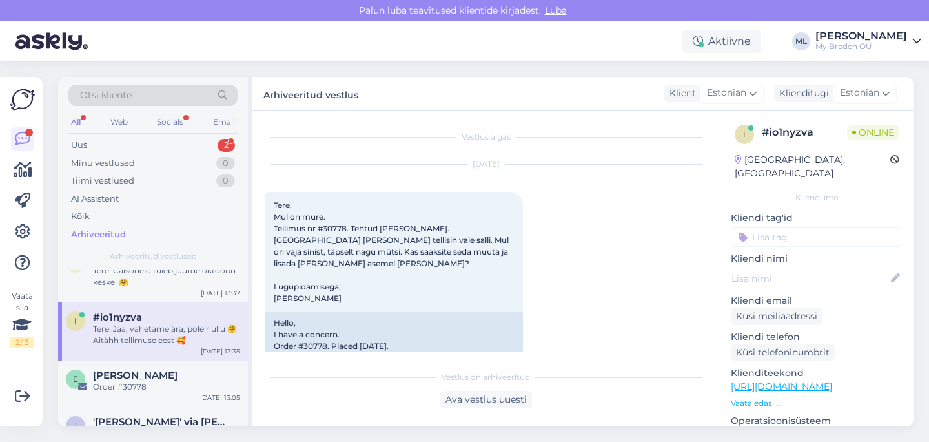
click at [148, 330] on div "Tere! Jaa, vahetame ära, pole hullu 🤗 Aitähh tellimuse eest 🥰" at bounding box center [166, 334] width 147 height 23
click at [152, 284] on div "Tere! Caisoneid tuleb juurde oktoobri keskel 🤗" at bounding box center [166, 276] width 147 height 23
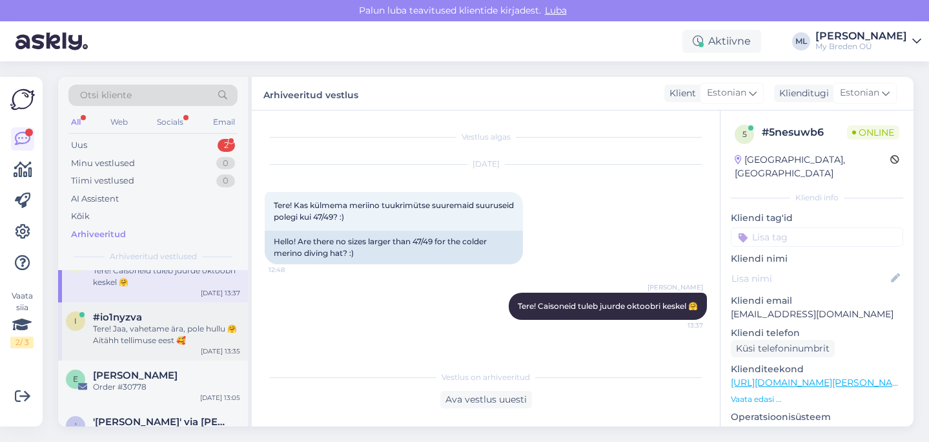
click at [149, 311] on div "#io1nyzva" at bounding box center [166, 317] width 147 height 12
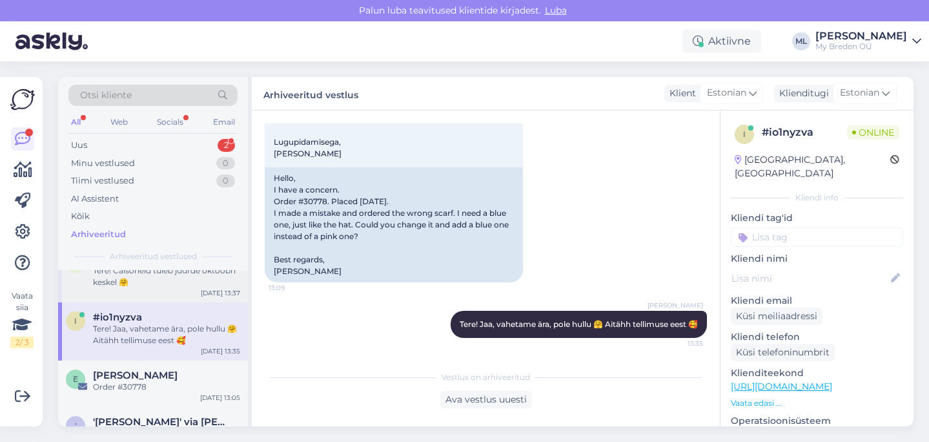
click at [143, 290] on div "s smirnovandra82@gmail.com Tere! Caisoneid tuleb juurde oktoobri keskel 🤗 Sep 3…" at bounding box center [153, 273] width 190 height 58
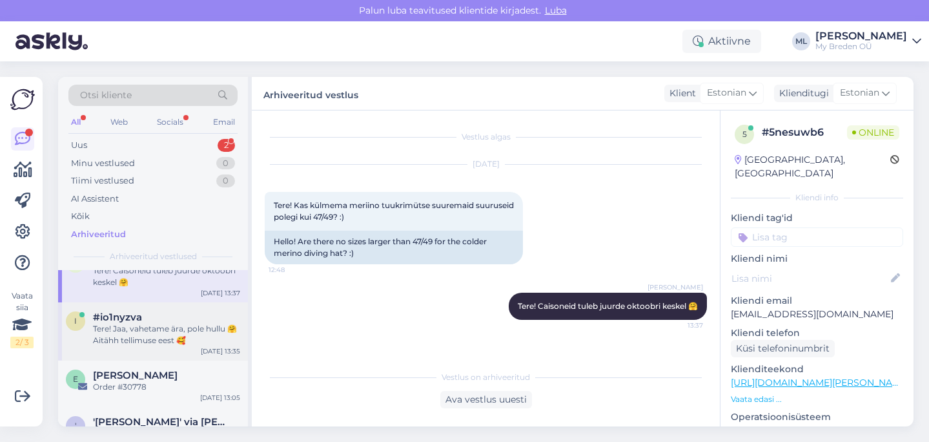
click at [185, 335] on div "Tere! Jaa, vahetame ära, pole hullu 🤗 Aitähh tellimuse eest 🥰" at bounding box center [166, 334] width 147 height 23
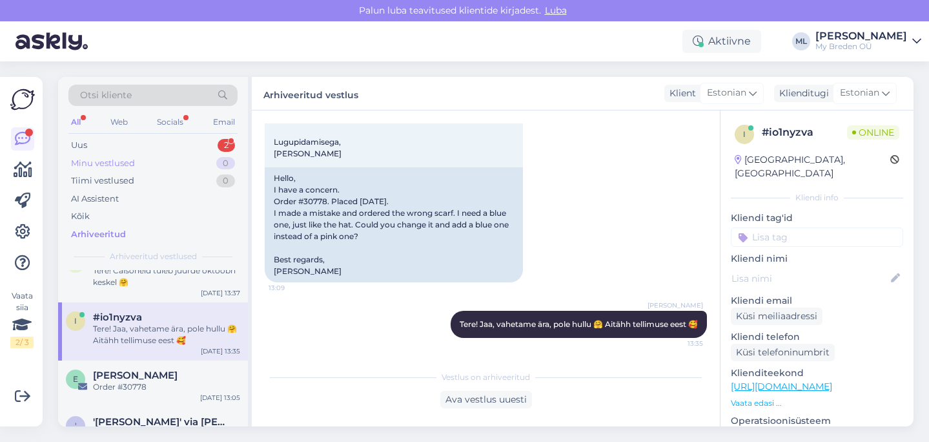
click at [223, 163] on div "0" at bounding box center [225, 163] width 19 height 13
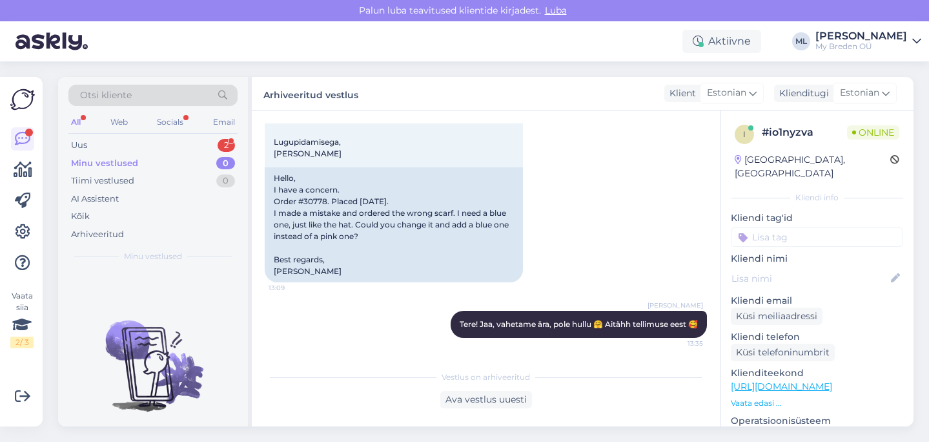
click at [187, 156] on div "Minu vestlused 0" at bounding box center [152, 163] width 169 height 18
click at [156, 141] on div "Uus 2" at bounding box center [152, 145] width 169 height 18
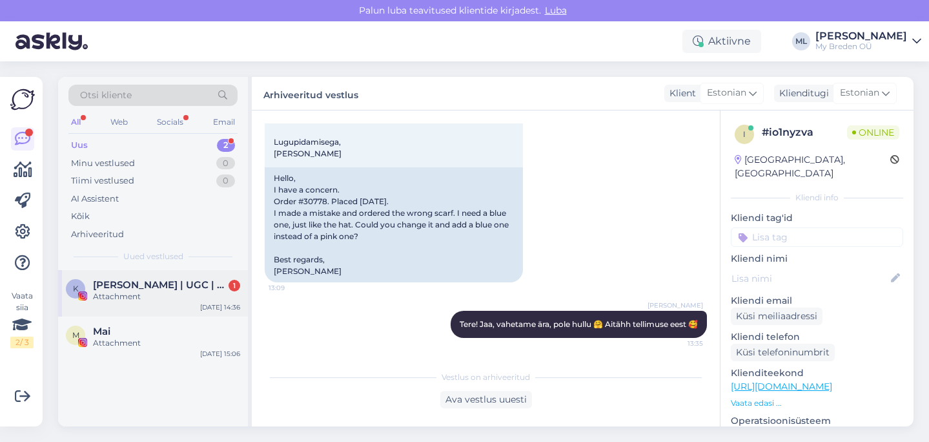
click at [122, 276] on div "K Kristin | UGC | SoMe spetsialist 🤍 1 Attachment Sep 30 14:36" at bounding box center [153, 293] width 190 height 47
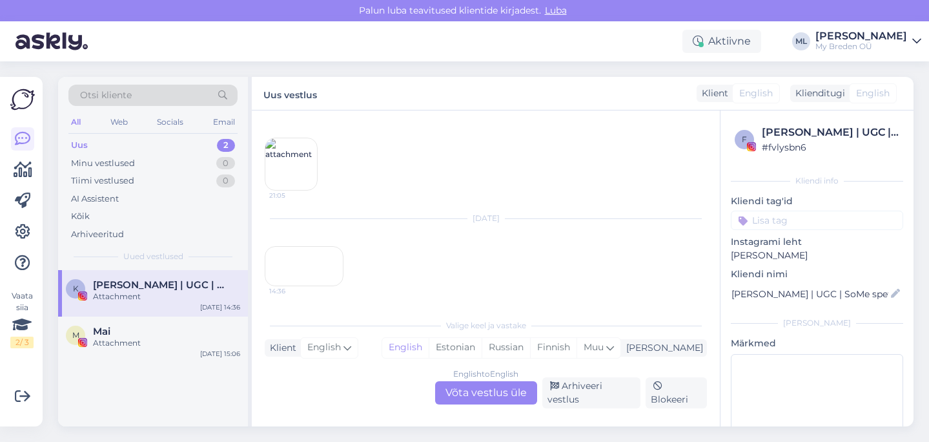
scroll to position [128, 0]
click at [299, 273] on div "14:36" at bounding box center [304, 274] width 79 height 40
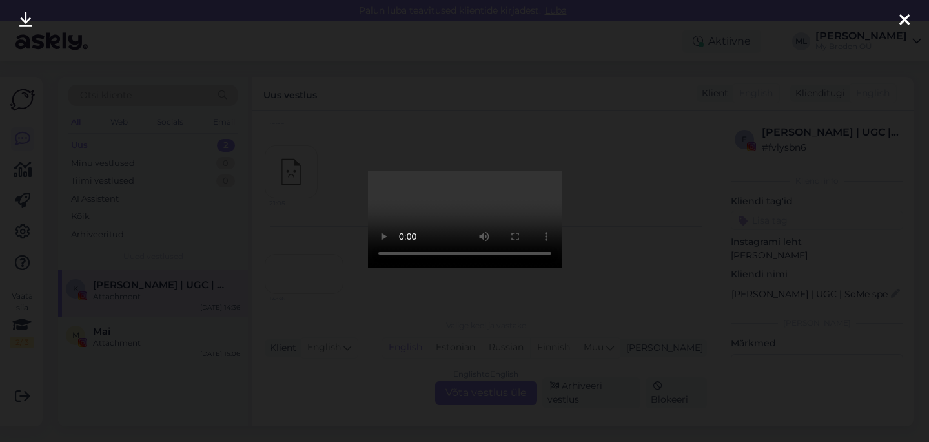
click at [913, 23] on div at bounding box center [905, 20] width 26 height 41
